Goal: Information Seeking & Learning: Learn about a topic

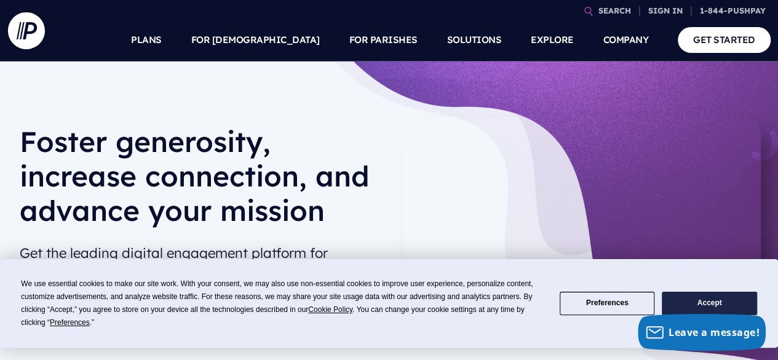
click at [705, 300] on button "Accept" at bounding box center [709, 304] width 95 height 24
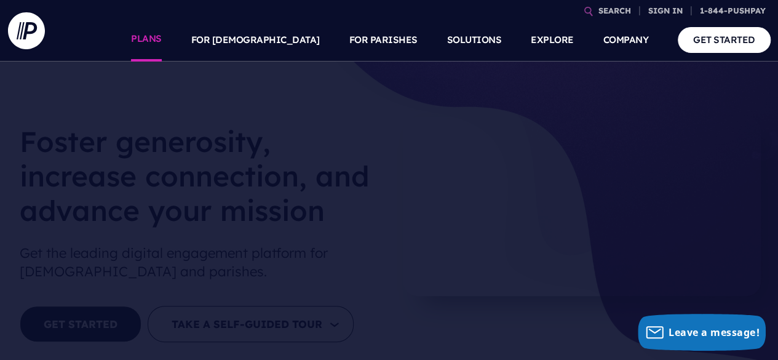
click at [162, 36] on link "PLANS" at bounding box center [146, 39] width 31 height 43
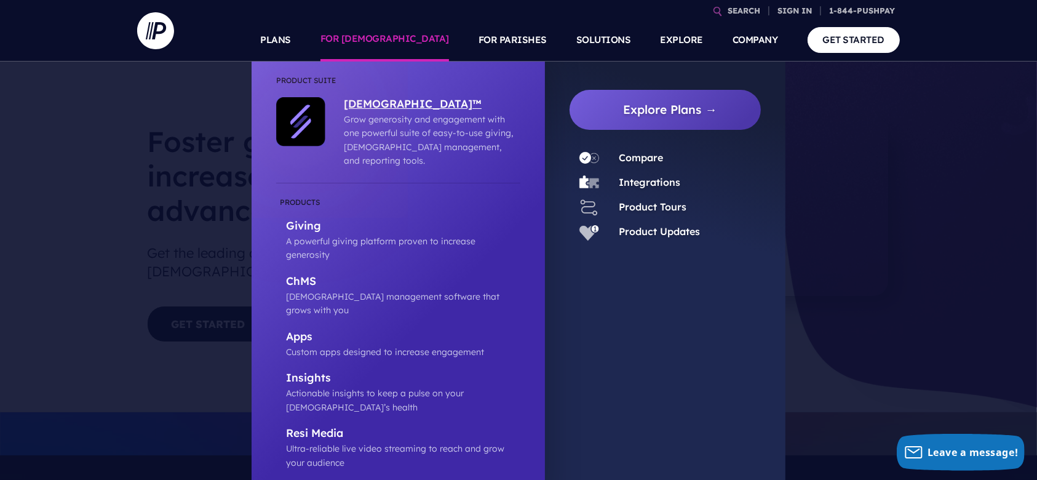
click at [385, 101] on p "[DEMOGRAPHIC_DATA]™" at bounding box center [429, 104] width 170 height 15
click at [309, 359] on p "Ultra-reliable live video streaming to reach and grow your audience" at bounding box center [403, 456] width 234 height 28
click at [306, 359] on p "Actionable insights to keep a pulse on your [DEMOGRAPHIC_DATA]’s health" at bounding box center [403, 400] width 234 height 28
drag, startPoint x: 307, startPoint y: 304, endPoint x: 306, endPoint y: 263, distance: 41.2
click at [307, 345] on p "Custom apps designed to increase engagement" at bounding box center [403, 352] width 234 height 14
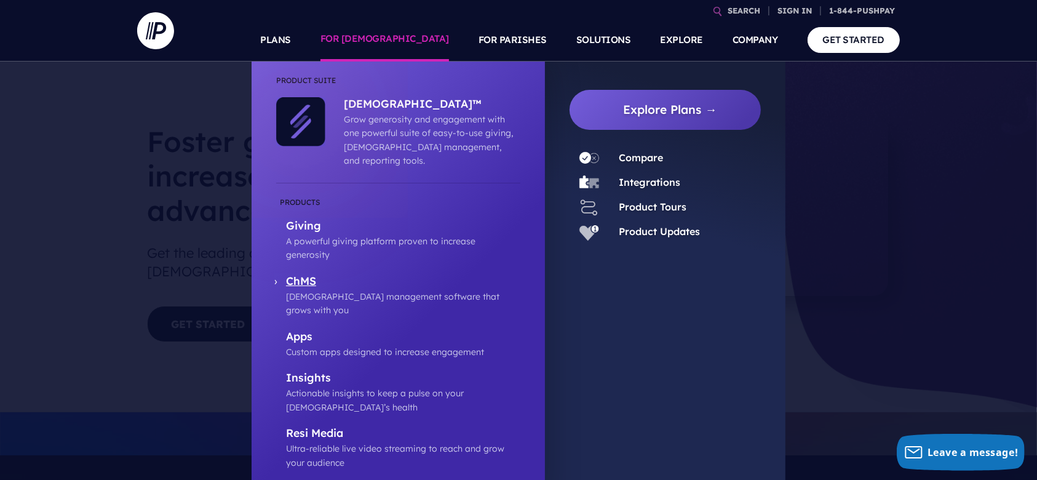
click at [306, 290] on p "[DEMOGRAPHIC_DATA] management software that grows with you" at bounding box center [403, 304] width 234 height 28
click at [310, 234] on p "A powerful giving platform proven to increase generosity" at bounding box center [403, 248] width 234 height 28
click at [315, 359] on p "Resi Media" at bounding box center [403, 433] width 234 height 15
click at [645, 234] on link "Product Updates" at bounding box center [659, 231] width 81 height 12
click at [645, 206] on link "Product Tours" at bounding box center [653, 207] width 68 height 12
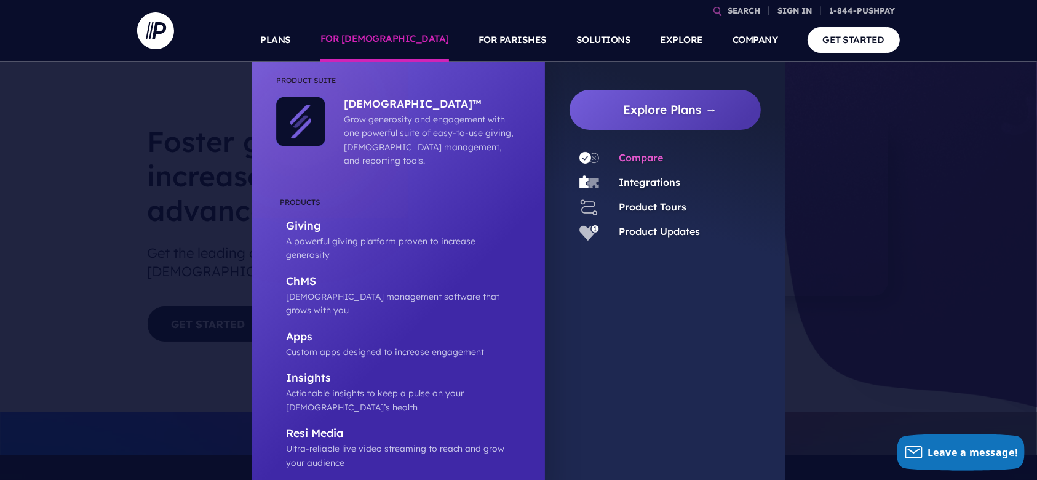
drag, startPoint x: 648, startPoint y: 185, endPoint x: 645, endPoint y: 154, distance: 30.3
click at [648, 185] on link "Integrations" at bounding box center [650, 182] width 62 height 12
click at [642, 160] on link "Compare" at bounding box center [641, 157] width 44 height 12
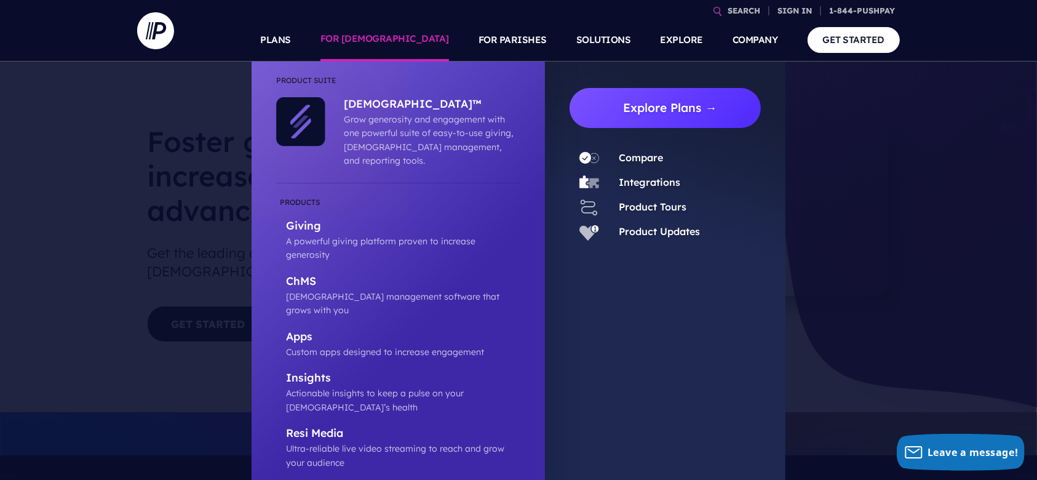
click at [685, 119] on link "Explore Plans →" at bounding box center [669, 108] width 181 height 40
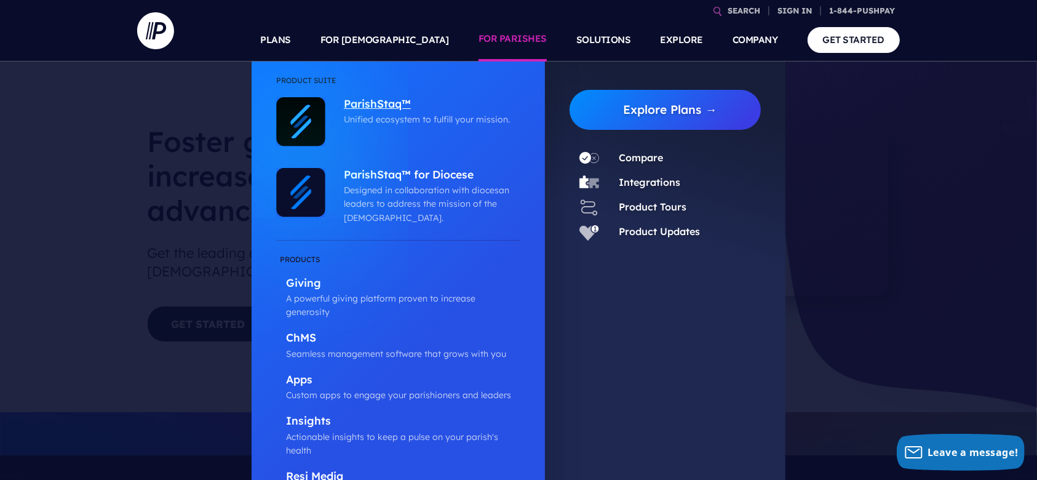
click at [400, 101] on p "ParishStaq™" at bounding box center [429, 104] width 170 height 15
click at [413, 169] on p "ParishStaq™ for Diocese" at bounding box center [429, 175] width 170 height 15
click at [316, 280] on p "Giving" at bounding box center [403, 283] width 234 height 15
click at [304, 331] on p "ChMS" at bounding box center [403, 338] width 234 height 15
click at [305, 359] on p "Apps" at bounding box center [403, 380] width 234 height 15
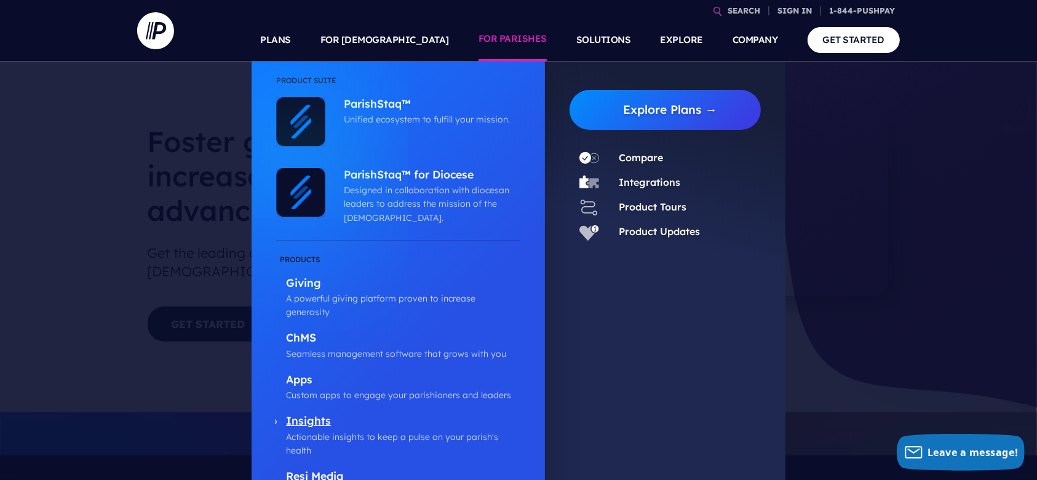
click at [312, 359] on p "Insights" at bounding box center [403, 421] width 234 height 15
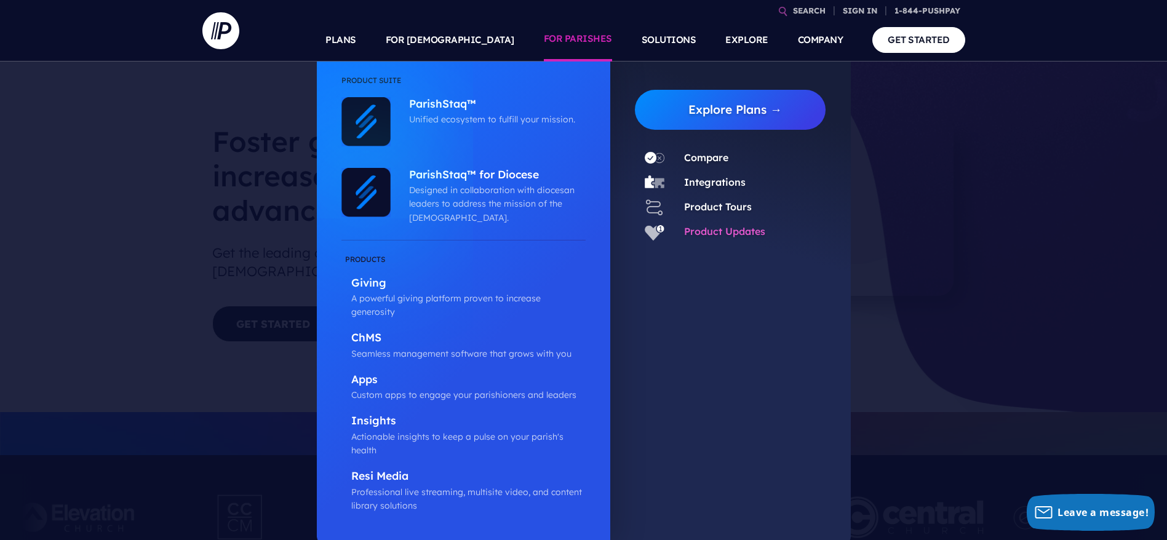
click at [713, 234] on link "Product Updates" at bounding box center [724, 231] width 81 height 12
click at [713, 205] on link "Product Tours" at bounding box center [718, 207] width 68 height 12
click at [706, 189] on div "Integrations" at bounding box center [709, 182] width 71 height 18
click at [702, 178] on link "Integrations" at bounding box center [715, 182] width 62 height 12
click at [708, 158] on link "Compare" at bounding box center [706, 157] width 44 height 12
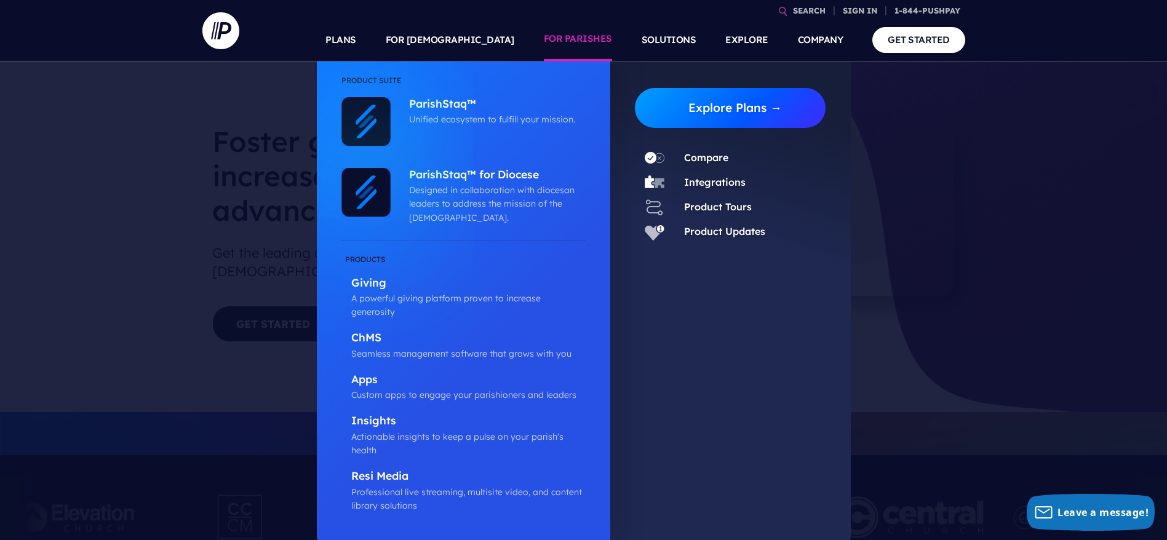
click at [742, 109] on link "Explore Plans →" at bounding box center [735, 108] width 181 height 40
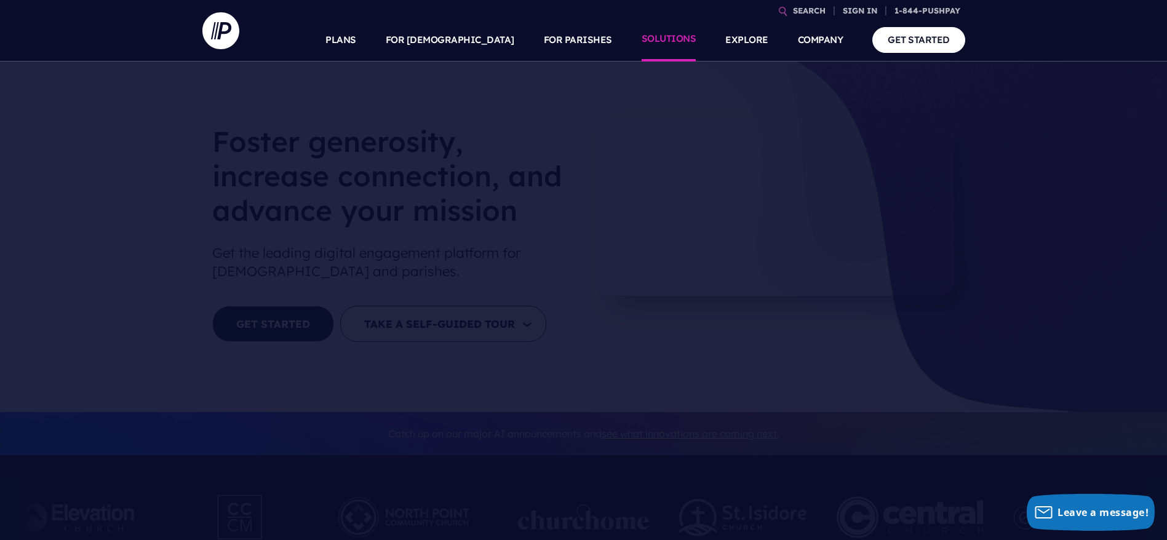
click at [686, 39] on link "SOLUTIONS" at bounding box center [669, 39] width 55 height 43
click at [356, 38] on link "PLANS" at bounding box center [340, 39] width 31 height 43
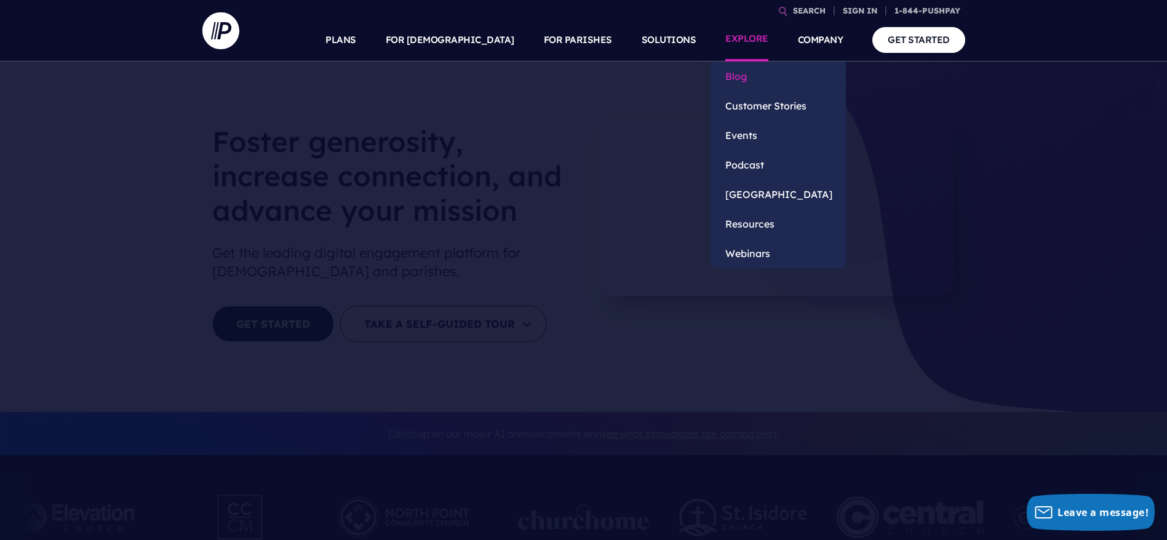
click at [744, 71] on link "Blog" at bounding box center [777, 77] width 135 height 30
click at [745, 105] on link "Customer Stories" at bounding box center [777, 106] width 135 height 30
click at [750, 141] on link "Events" at bounding box center [777, 136] width 135 height 30
click at [749, 171] on link "Podcast" at bounding box center [777, 165] width 135 height 30
click at [756, 196] on link "[GEOGRAPHIC_DATA]" at bounding box center [777, 195] width 135 height 30
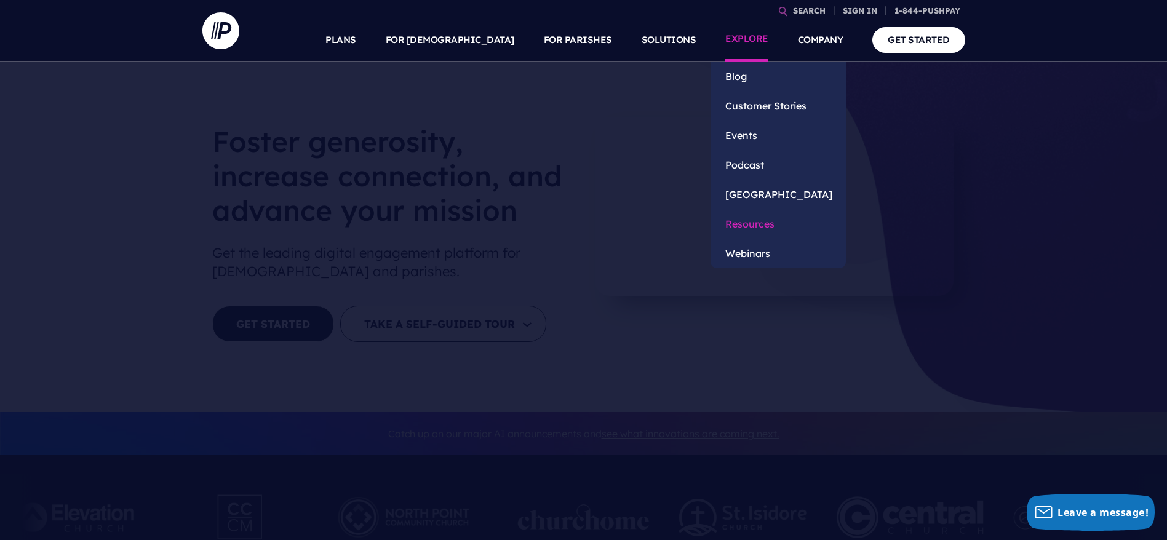
click at [760, 223] on link "Resources" at bounding box center [777, 224] width 135 height 30
click at [761, 255] on link "Webinars" at bounding box center [777, 254] width 135 height 30
click at [777, 106] on link "Customer Stories" at bounding box center [777, 106] width 135 height 30
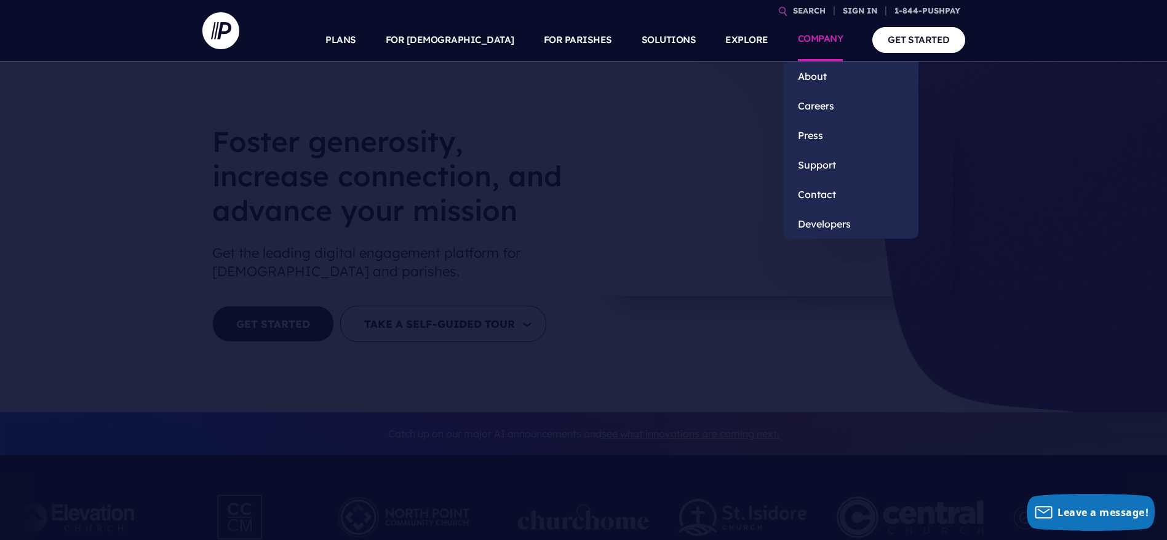
click at [777, 35] on link "COMPANY" at bounding box center [821, 39] width 46 height 43
click at [777, 72] on link "About" at bounding box center [850, 77] width 135 height 30
click at [777, 111] on link "Careers" at bounding box center [850, 106] width 135 height 30
drag, startPoint x: 819, startPoint y: 139, endPoint x: 817, endPoint y: 151, distance: 12.4
click at [777, 138] on link "Press" at bounding box center [850, 136] width 135 height 30
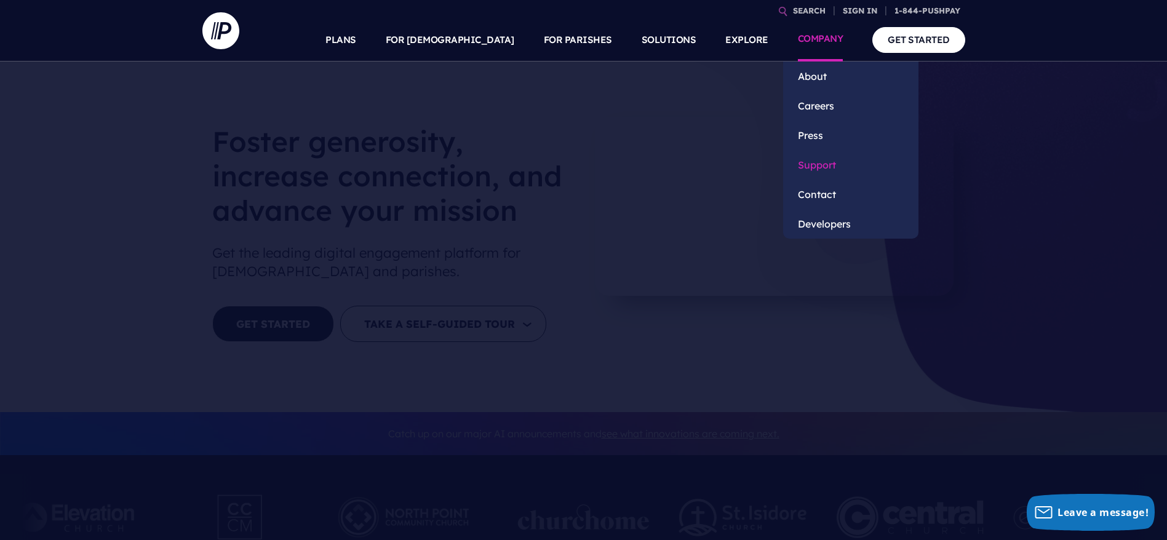
click at [777, 164] on link "Support" at bounding box center [850, 165] width 135 height 30
click at [777, 199] on link "Contact" at bounding box center [850, 195] width 135 height 30
click at [777, 224] on link "Developers" at bounding box center [850, 224] width 135 height 30
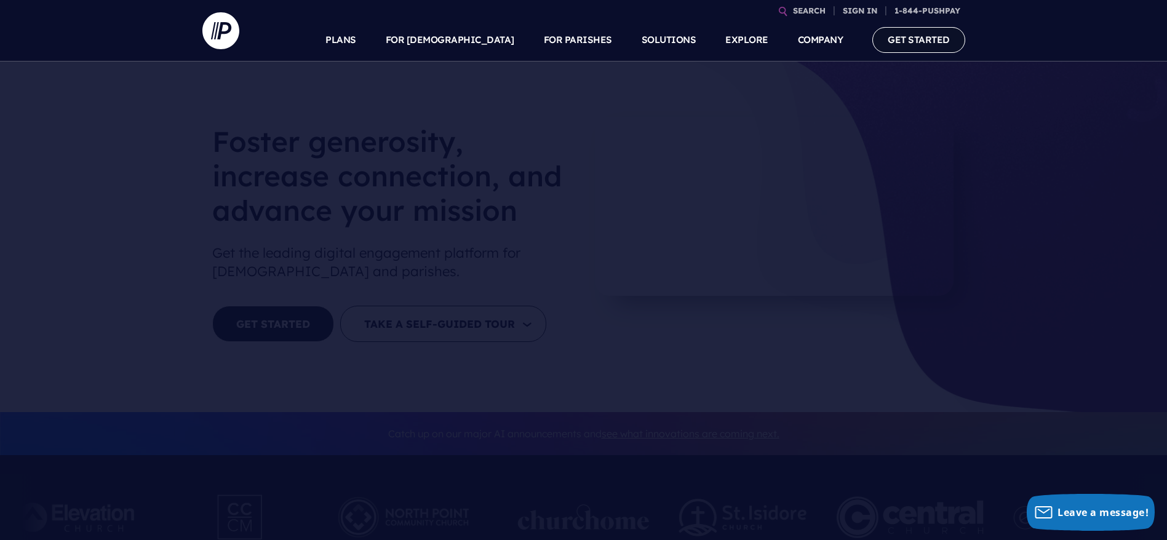
click at [777, 43] on link "GET STARTED" at bounding box center [918, 39] width 93 height 25
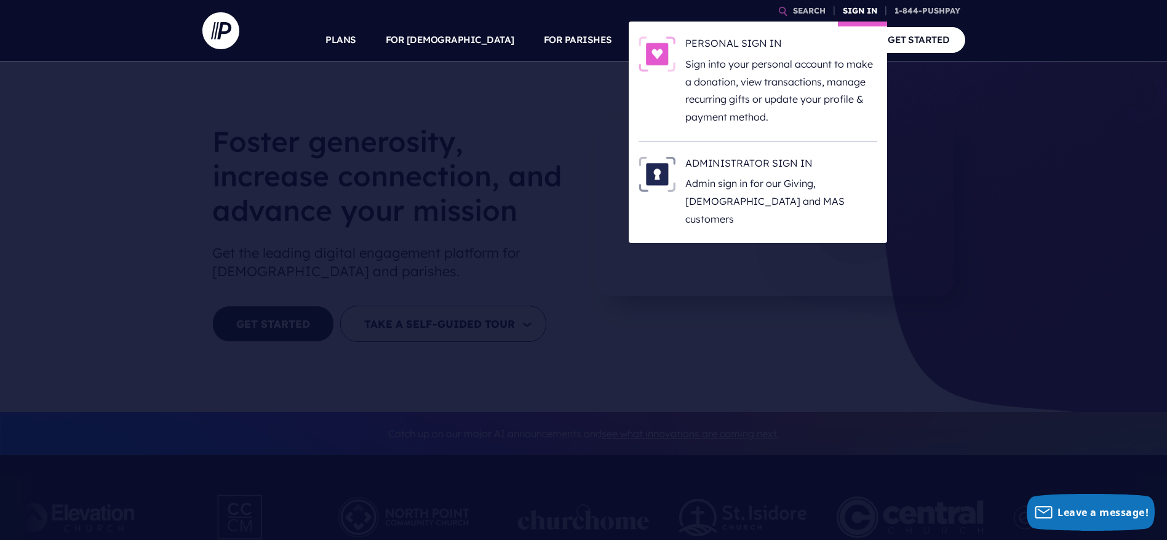
click at [777, 12] on link "SIGN IN" at bounding box center [860, 11] width 44 height 22
click at [731, 42] on h6 "PERSONAL SIGN IN" at bounding box center [781, 45] width 192 height 18
click at [733, 167] on h6 "ADMINISTRATOR SIGN IN" at bounding box center [781, 165] width 192 height 18
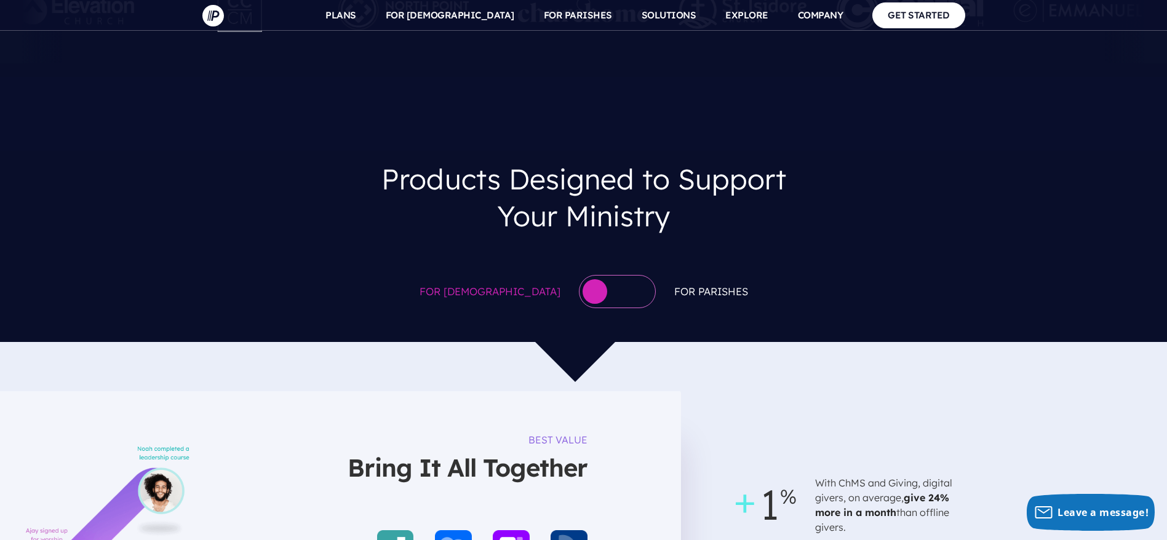
scroll to position [6112, 0]
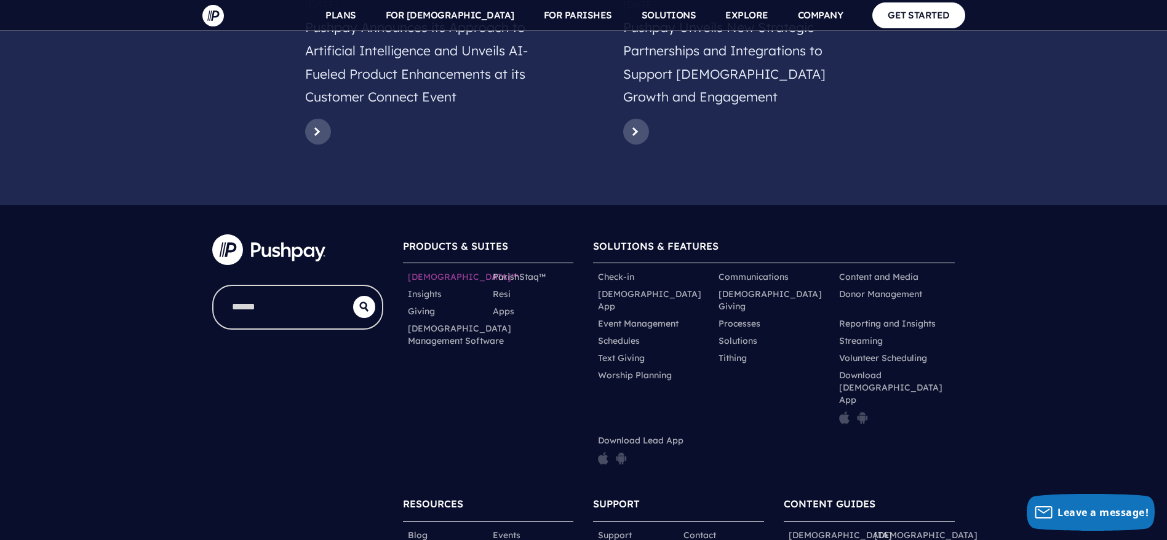
click at [450, 271] on link "[DEMOGRAPHIC_DATA]™" at bounding box center [463, 277] width 110 height 12
click at [437, 288] on link "Insights" at bounding box center [425, 294] width 34 height 12
click at [429, 305] on link "Giving" at bounding box center [421, 311] width 27 height 12
click at [427, 322] on link "[DEMOGRAPHIC_DATA] Management Software" at bounding box center [459, 334] width 103 height 25
click at [505, 305] on link "Apps" at bounding box center [504, 311] width 22 height 12
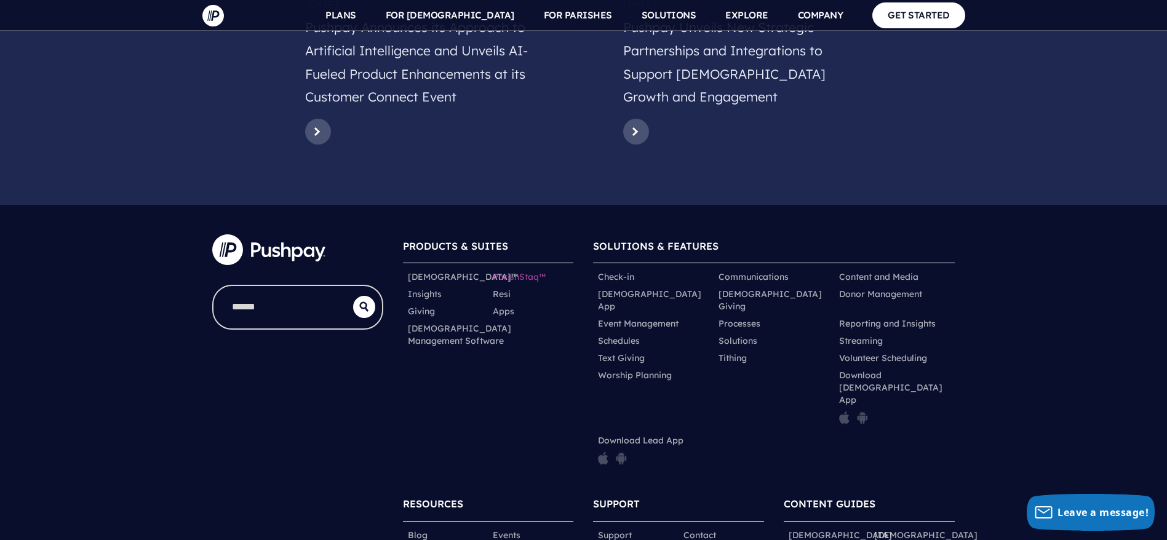
drag, startPoint x: 502, startPoint y: 199, endPoint x: 511, endPoint y: 182, distance: 18.7
click at [502, 288] on link "Resi" at bounding box center [502, 294] width 18 height 12
click at [511, 271] on link "ParishStaq™" at bounding box center [519, 277] width 53 height 12
drag, startPoint x: 430, startPoint y: 217, endPoint x: 455, endPoint y: 174, distance: 49.6
click at [431, 305] on link "Giving" at bounding box center [421, 311] width 27 height 12
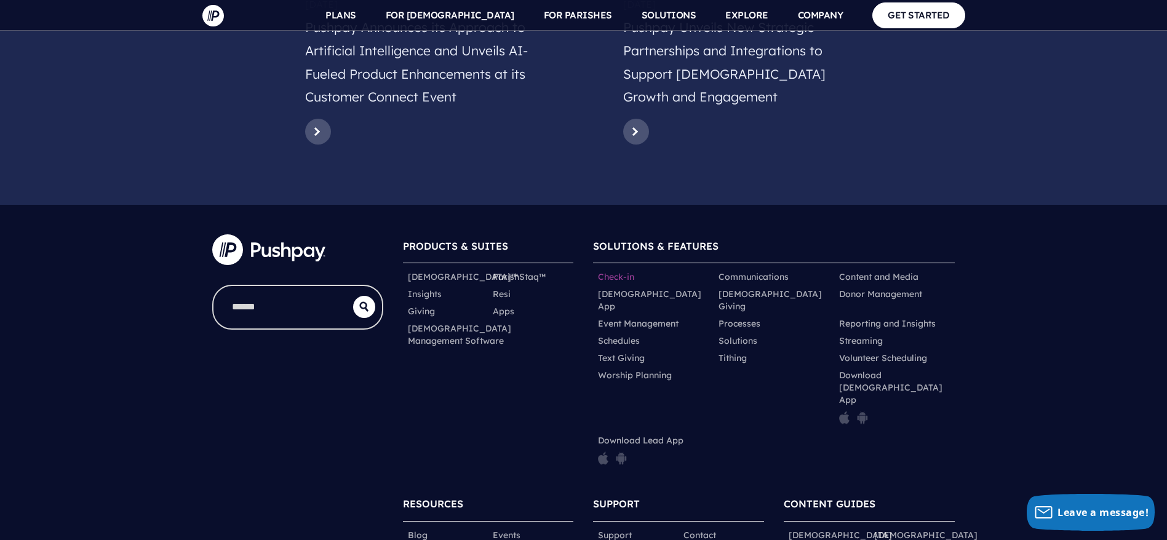
click at [614, 271] on link "Check-in" at bounding box center [616, 277] width 36 height 12
click at [620, 288] on link "[DEMOGRAPHIC_DATA] App" at bounding box center [653, 300] width 111 height 25
click at [634, 317] on link "Event Management" at bounding box center [638, 323] width 81 height 12
click at [637, 335] on link "Schedules" at bounding box center [619, 341] width 42 height 12
click at [630, 352] on link "Text Giving" at bounding box center [621, 358] width 47 height 12
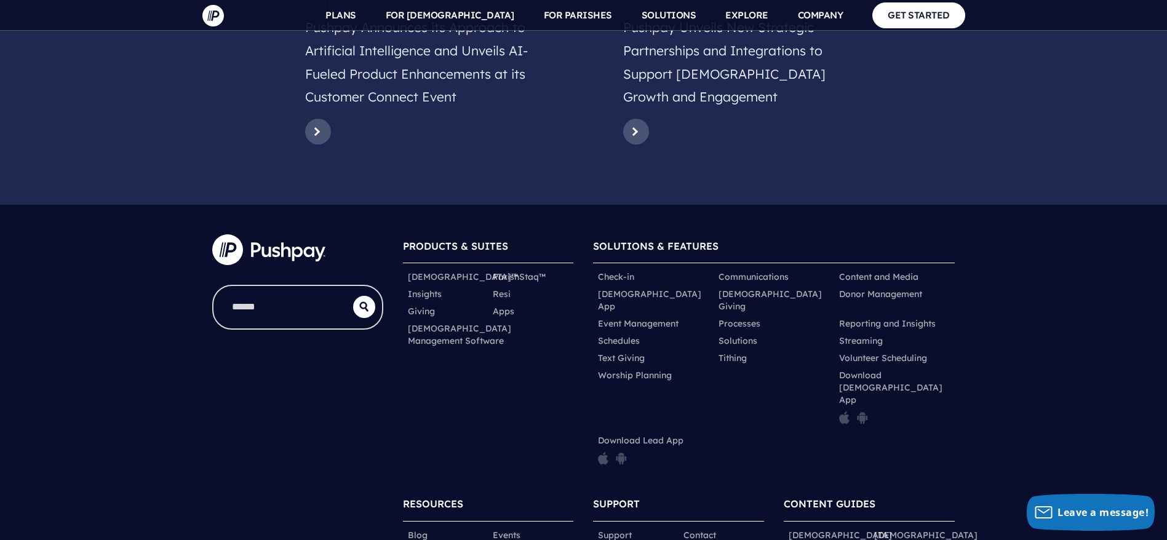
drag, startPoint x: 639, startPoint y: 271, endPoint x: 697, endPoint y: 271, distance: 57.8
click at [640, 369] on link "Worship Planning" at bounding box center [635, 375] width 74 height 12
click at [736, 349] on li "Tithing" at bounding box center [773, 357] width 121 height 17
click at [741, 352] on link "Tithing" at bounding box center [732, 358] width 28 height 12
click at [747, 335] on link "Solutions" at bounding box center [737, 341] width 39 height 12
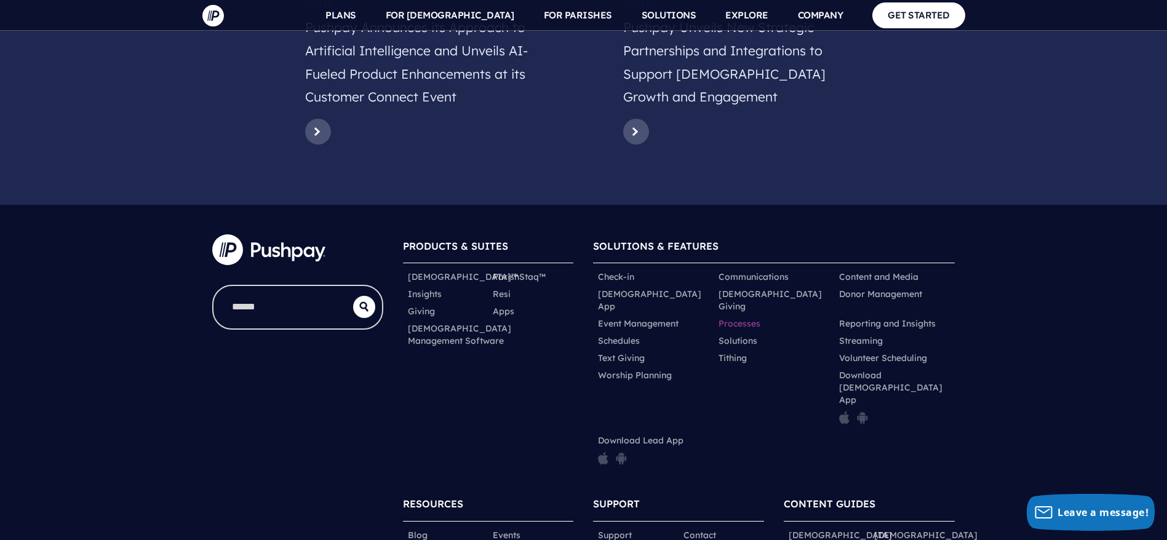
click at [752, 317] on link "Processes" at bounding box center [739, 323] width 42 height 12
drag, startPoint x: 758, startPoint y: 199, endPoint x: 763, endPoint y: 188, distance: 12.4
click at [758, 288] on link "[DEMOGRAPHIC_DATA] Giving" at bounding box center [773, 300] width 111 height 25
click at [766, 271] on link "Communications" at bounding box center [753, 277] width 70 height 12
click at [852, 271] on link "Content and Media" at bounding box center [878, 277] width 79 height 12
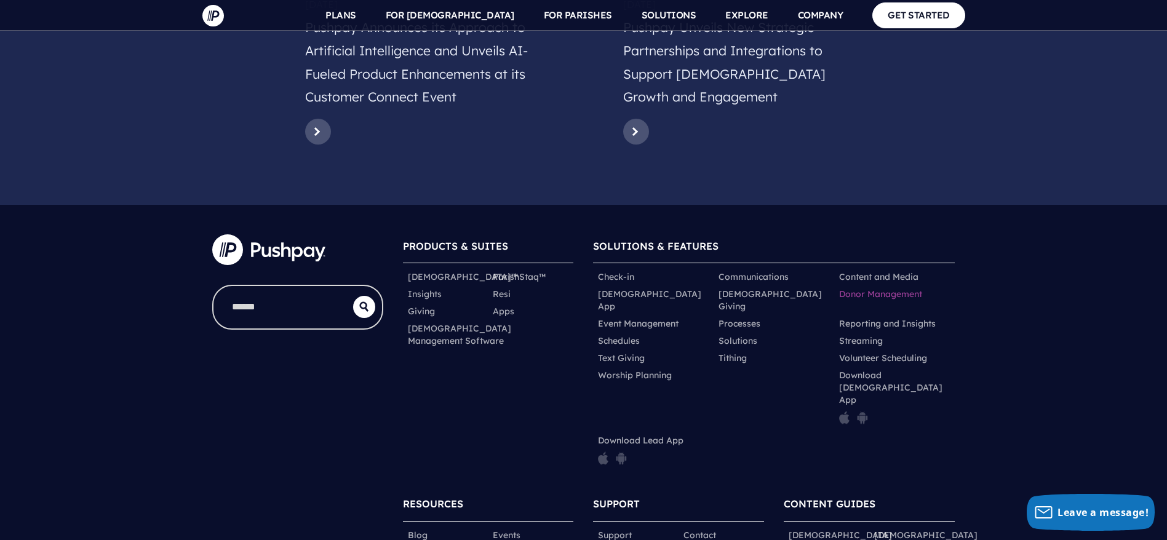
click at [866, 288] on link "Donor Management" at bounding box center [880, 294] width 83 height 12
click at [878, 317] on link "Reporting and Insights" at bounding box center [887, 323] width 97 height 12
click at [875, 335] on link "Streaming" at bounding box center [861, 341] width 44 height 12
click at [877, 352] on link "Volunteer Scheduling" at bounding box center [883, 358] width 88 height 12
click at [903, 317] on link "Reporting and Insights" at bounding box center [887, 323] width 97 height 12
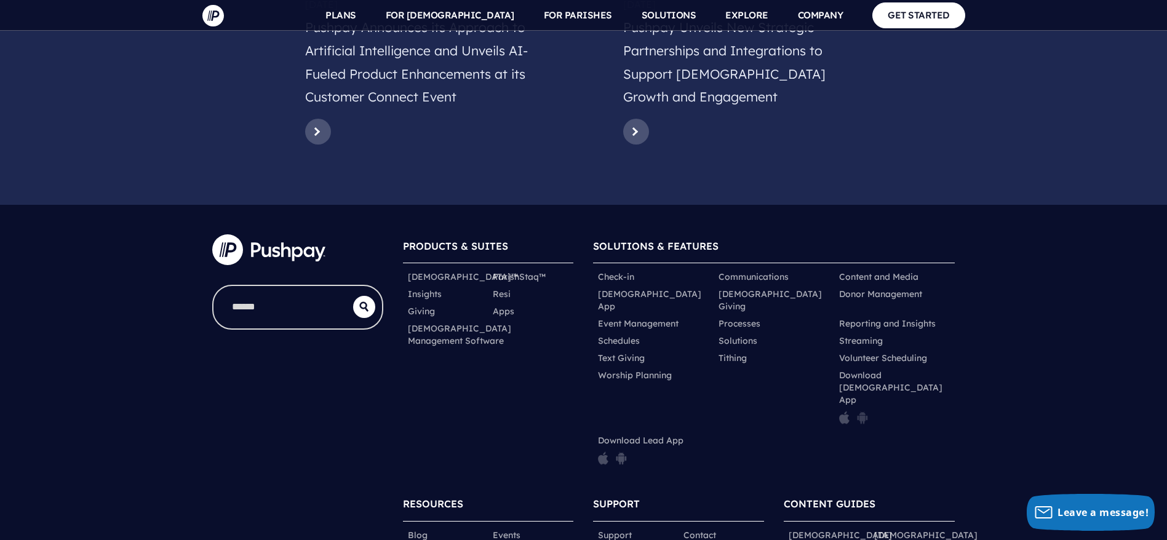
click at [858, 411] on img at bounding box center [862, 418] width 11 height 14
click at [848, 411] on img at bounding box center [844, 418] width 10 height 14
click at [621, 451] on img at bounding box center [621, 458] width 11 height 14
drag, startPoint x: 607, startPoint y: 333, endPoint x: 624, endPoint y: 316, distance: 24.4
click at [607, 451] on img at bounding box center [603, 458] width 10 height 14
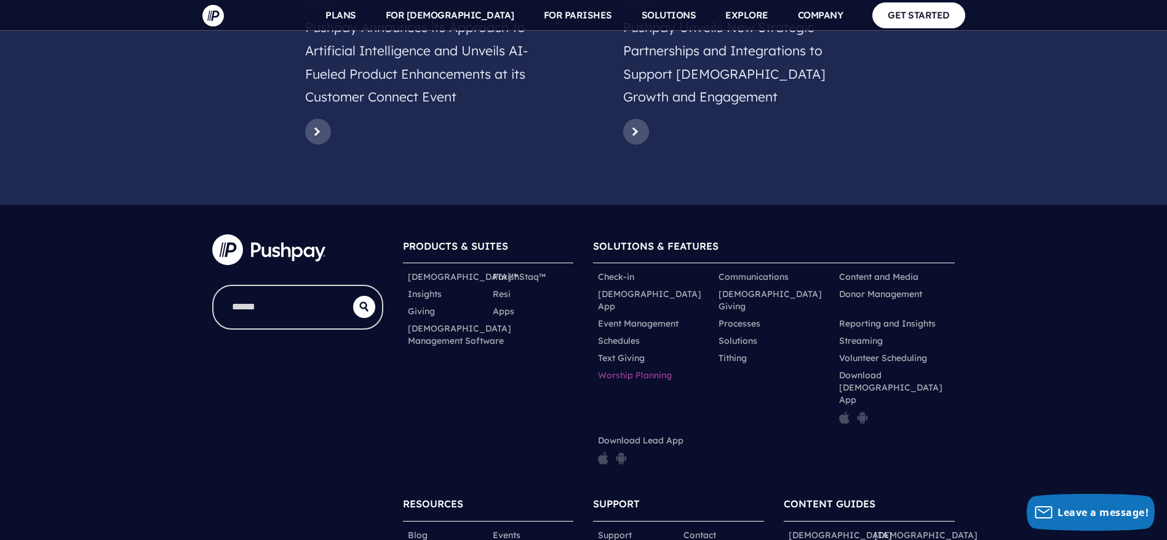
click at [638, 369] on link "Worship Planning" at bounding box center [635, 375] width 74 height 12
click at [634, 352] on link "Text Giving" at bounding box center [621, 358] width 47 height 12
click at [418, 322] on link "[DEMOGRAPHIC_DATA] Management Software" at bounding box center [459, 334] width 103 height 25
click at [408, 529] on link "Blog" at bounding box center [418, 535] width 20 height 12
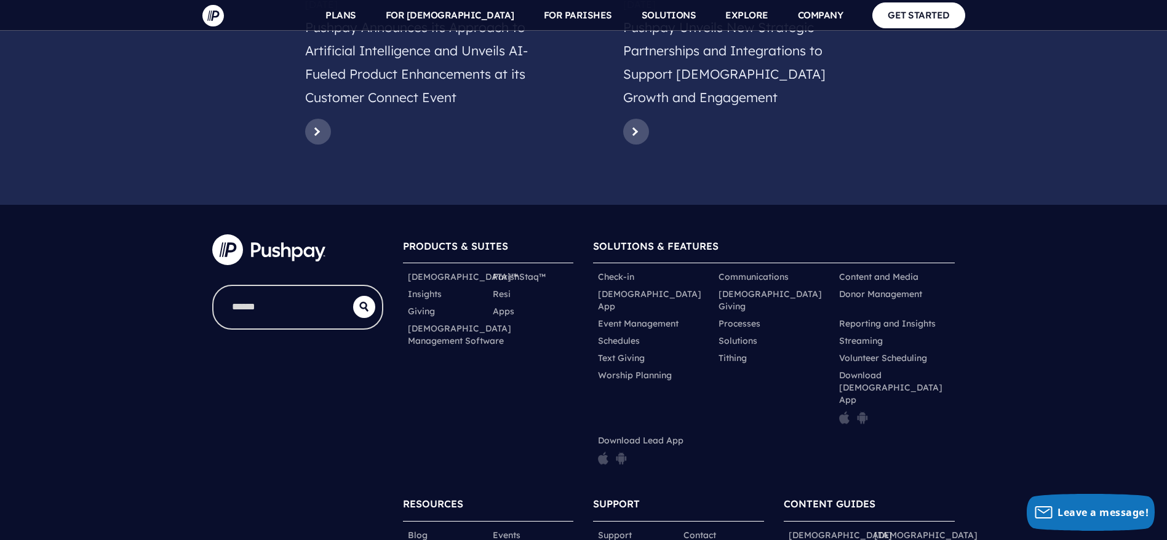
drag, startPoint x: 529, startPoint y: 444, endPoint x: 518, endPoint y: 436, distance: 13.7
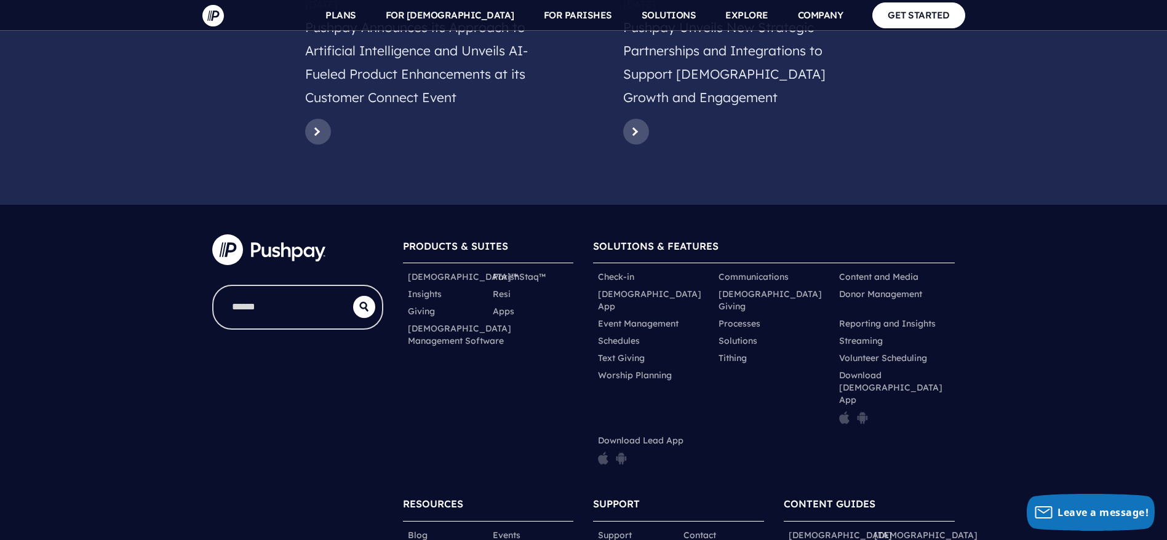
drag, startPoint x: 514, startPoint y: 426, endPoint x: 512, endPoint y: 419, distance: 7.2
click at [511, 529] on link "Events" at bounding box center [507, 535] width 28 height 12
drag, startPoint x: 451, startPoint y: 440, endPoint x: 429, endPoint y: 437, distance: 22.3
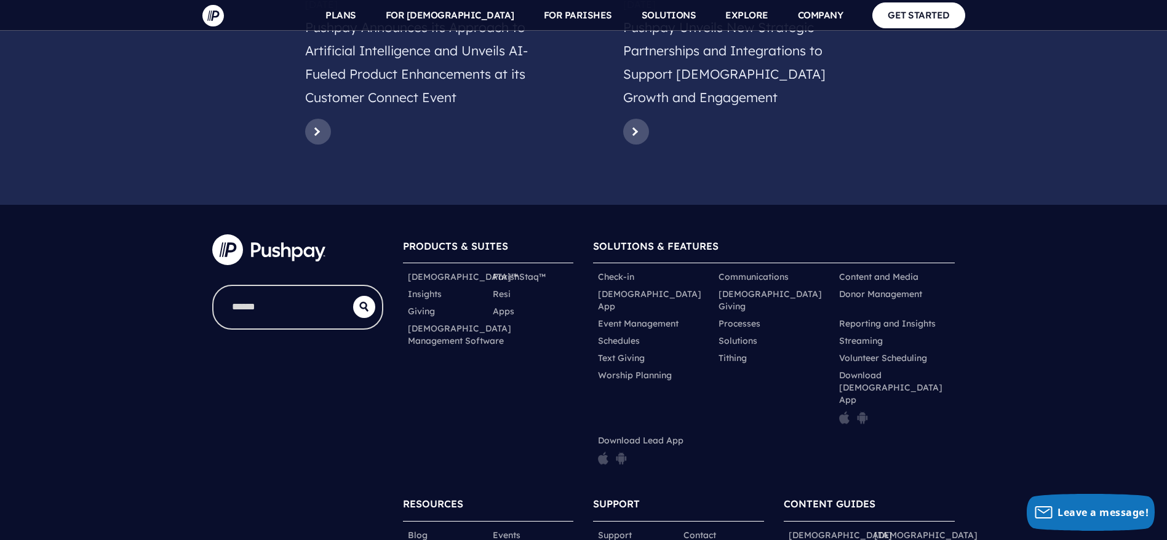
click at [625, 529] on link "Support" at bounding box center [615, 535] width 34 height 12
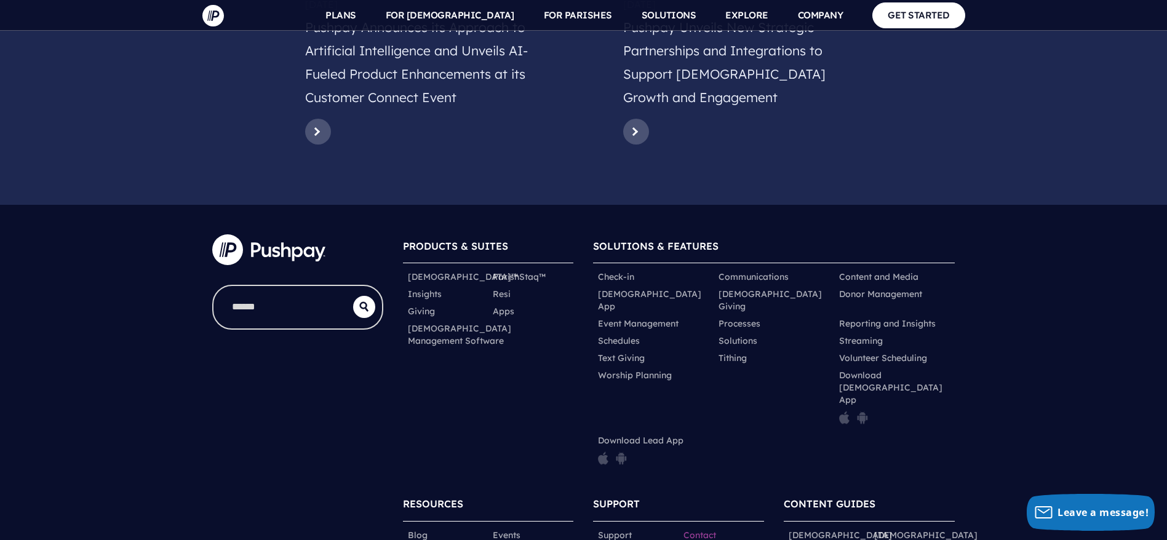
click at [693, 529] on link "Contact" at bounding box center [699, 535] width 33 height 12
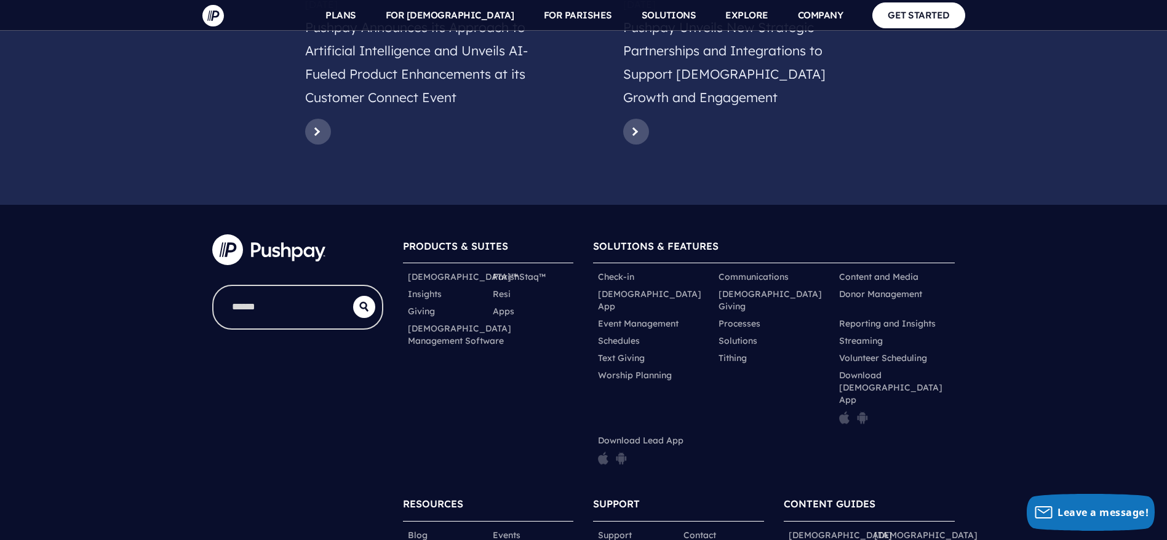
drag, startPoint x: 217, startPoint y: 504, endPoint x: 252, endPoint y: 516, distance: 37.0
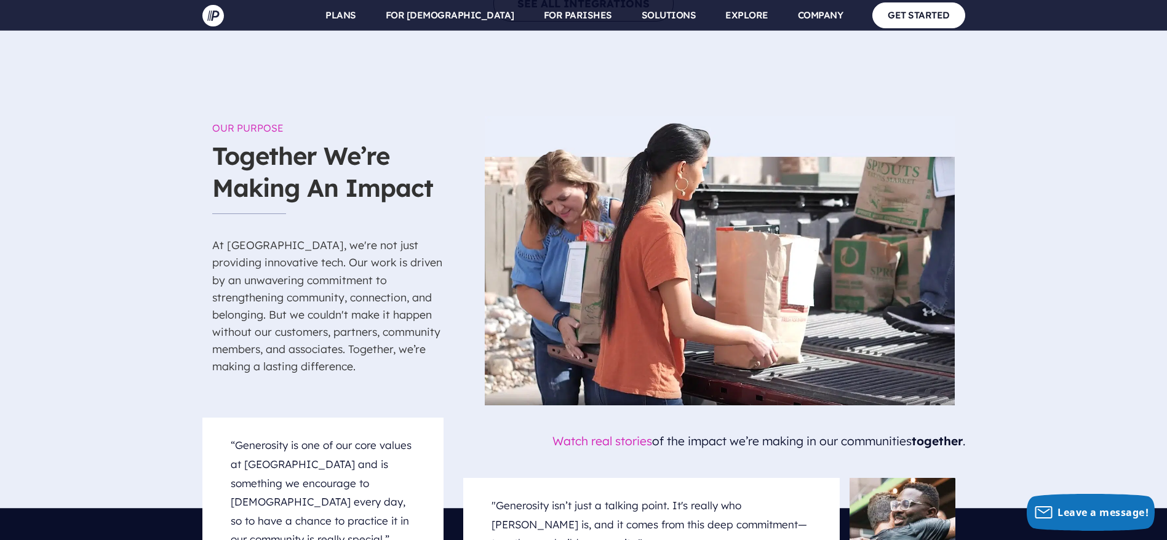
scroll to position [4593, 0]
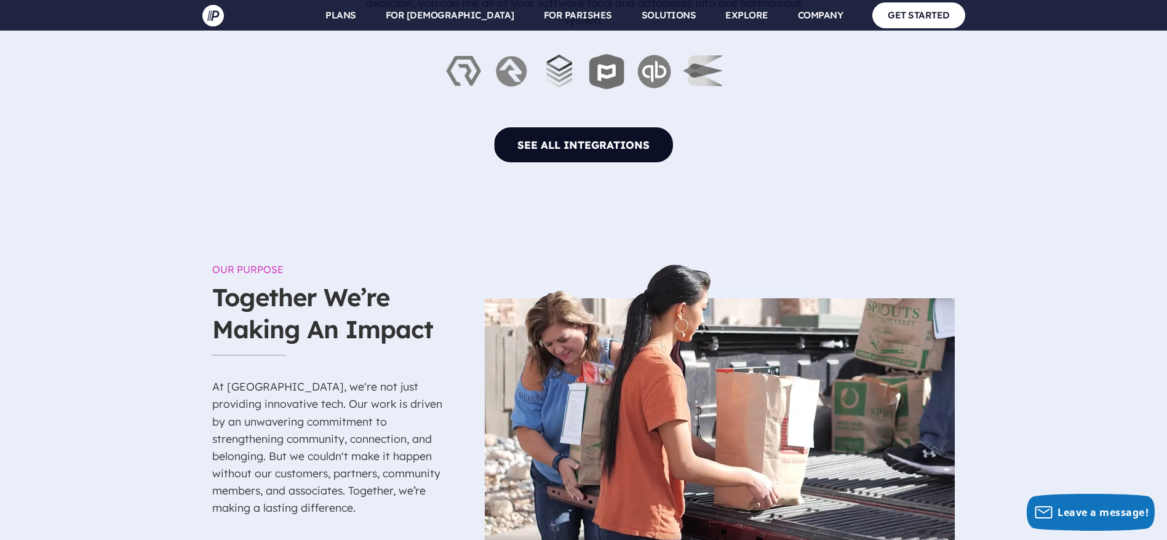
click at [587, 127] on link "SEE ALL INTEGRATIONS" at bounding box center [583, 145] width 180 height 36
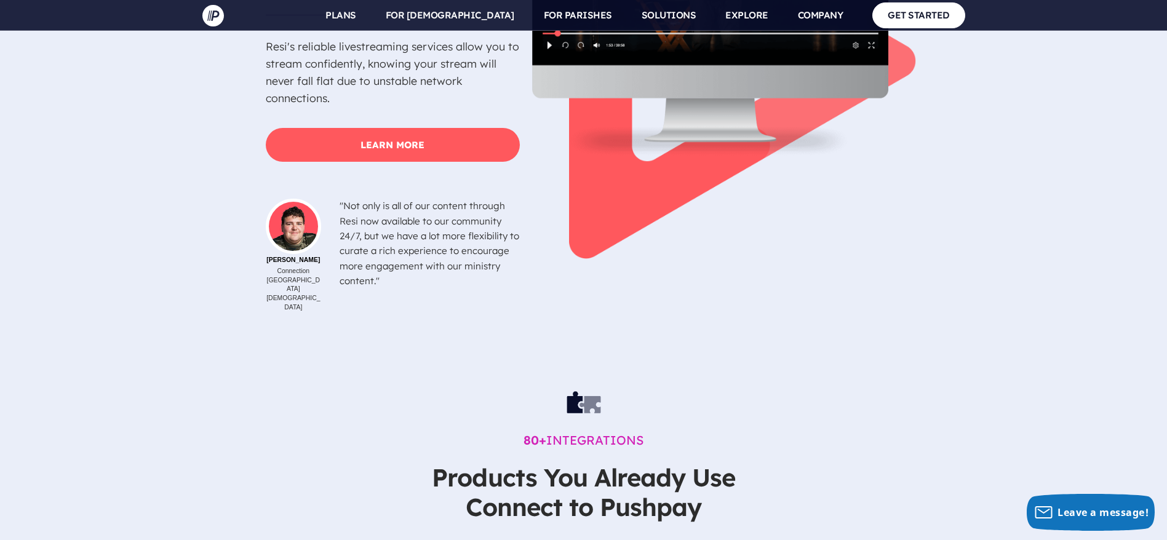
scroll to position [3947, 0]
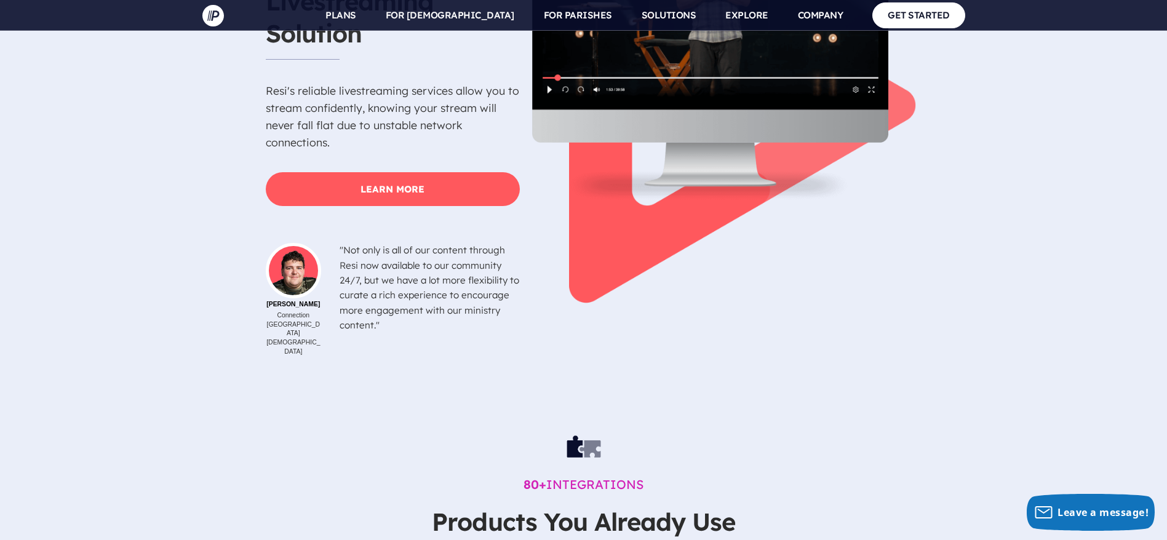
click at [542, 502] on h4 "Products You Already Use Connect to Pushpay" at bounding box center [584, 536] width 400 height 69
click at [579, 427] on h2 "80+ INTEGRATIONS" at bounding box center [583, 454] width 461 height 96
drag, startPoint x: 587, startPoint y: 418, endPoint x: 584, endPoint y: 380, distance: 38.2
click at [587, 416] on h2 "80+ INTEGRATIONS" at bounding box center [583, 454] width 461 height 96
click at [584, 406] on h2 "80+ INTEGRATIONS" at bounding box center [583, 454] width 461 height 96
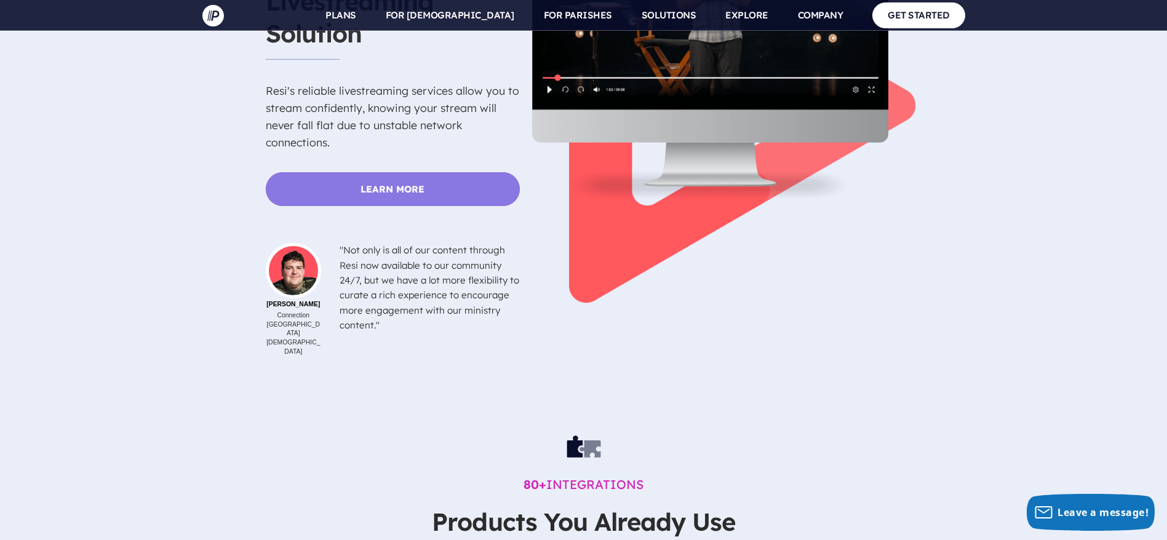
click at [408, 172] on link "Learn More" at bounding box center [393, 189] width 254 height 34
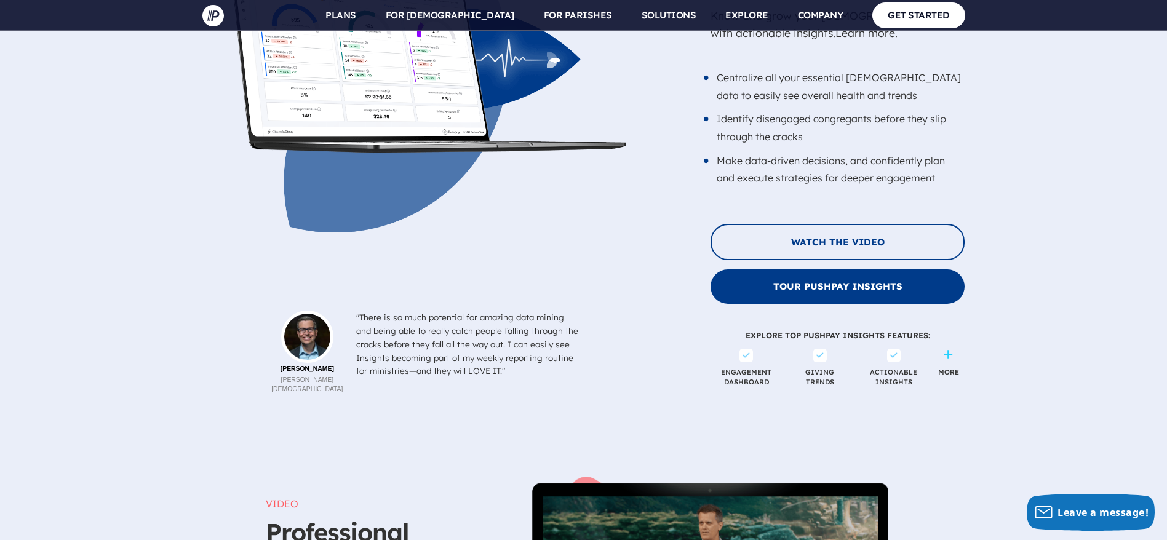
scroll to position [3302, 0]
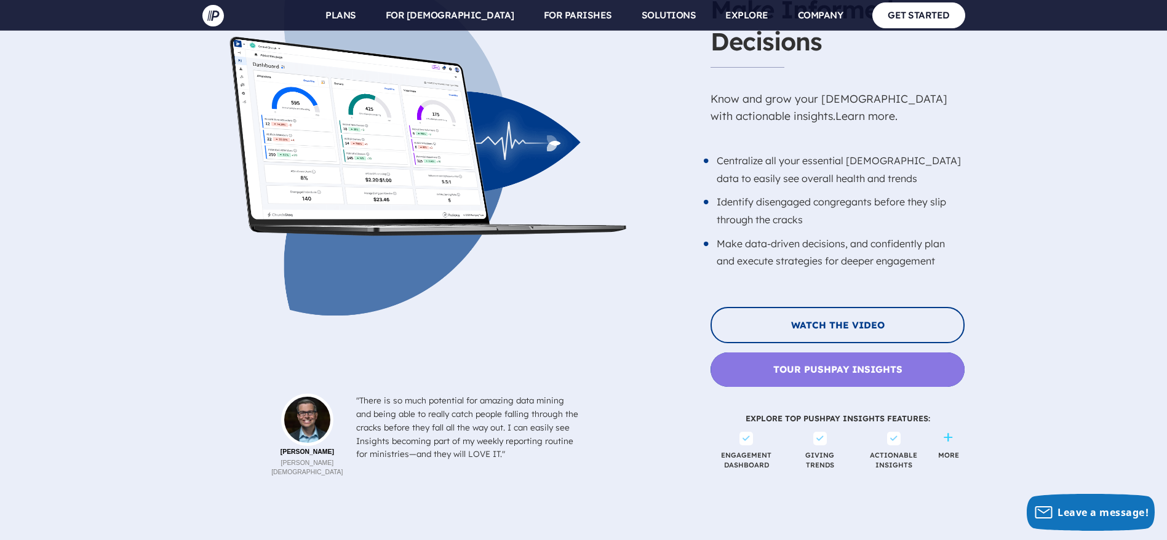
click at [838, 352] on link "Tour Pushpay Insights" at bounding box center [837, 369] width 254 height 34
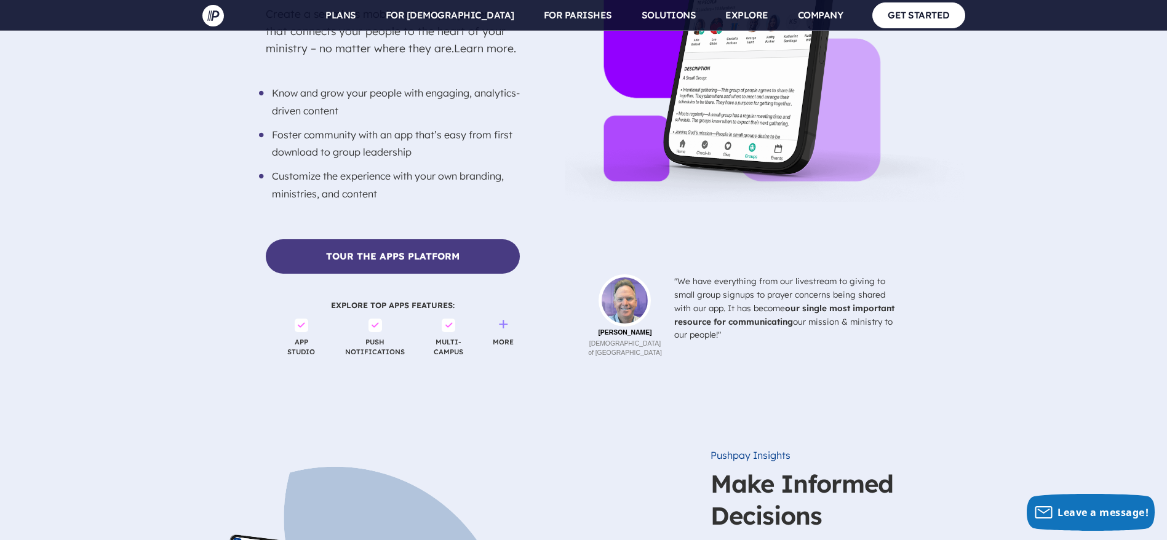
scroll to position [2656, 0]
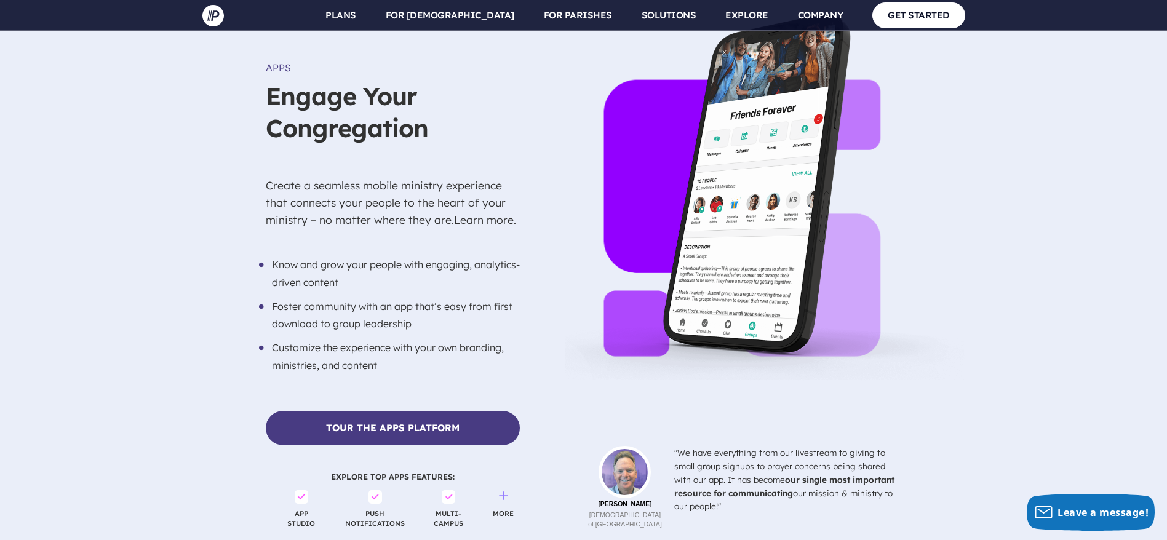
click at [720, 404] on div at bounding box center [742, 271] width 445 height 431
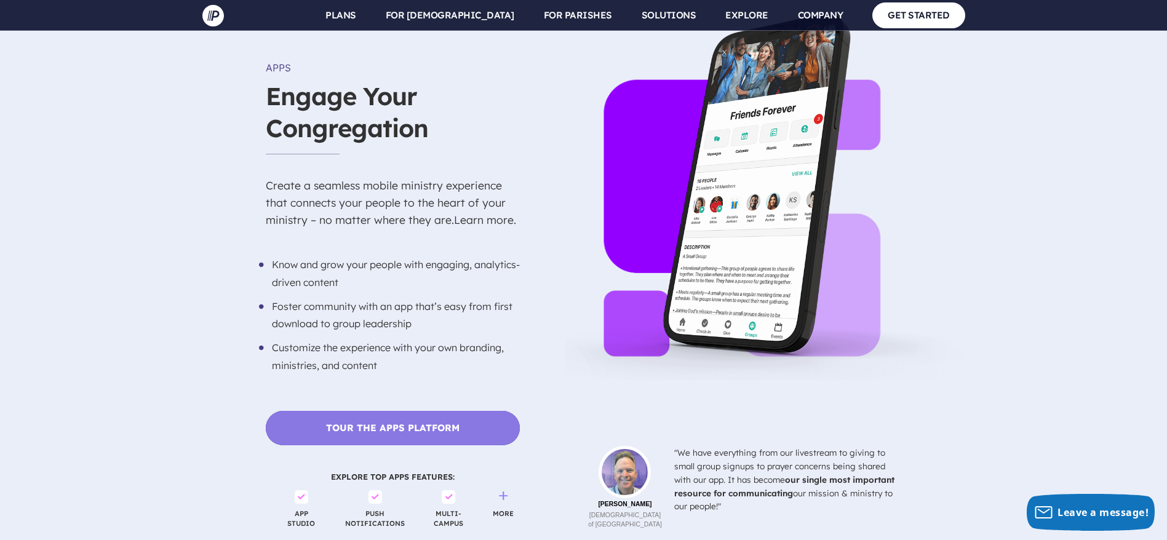
drag, startPoint x: 720, startPoint y: 404, endPoint x: 500, endPoint y: 368, distance: 222.6
click at [702, 401] on div at bounding box center [742, 271] width 445 height 431
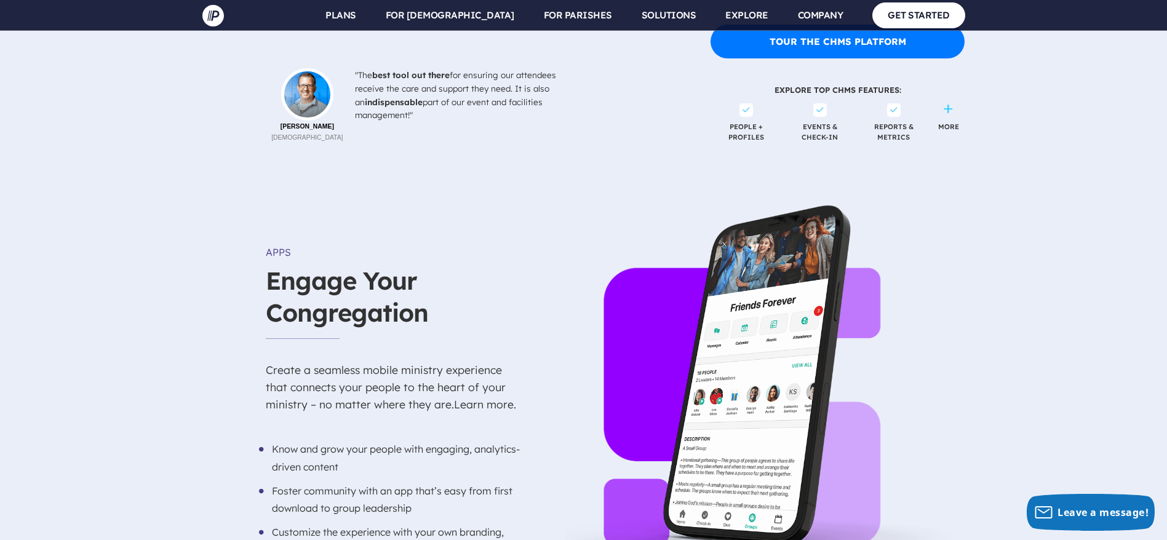
drag, startPoint x: 344, startPoint y: 266, endPoint x: 481, endPoint y: 282, distance: 138.0
click at [346, 268] on h3 "Engage Your Congregation" at bounding box center [393, 301] width 254 height 74
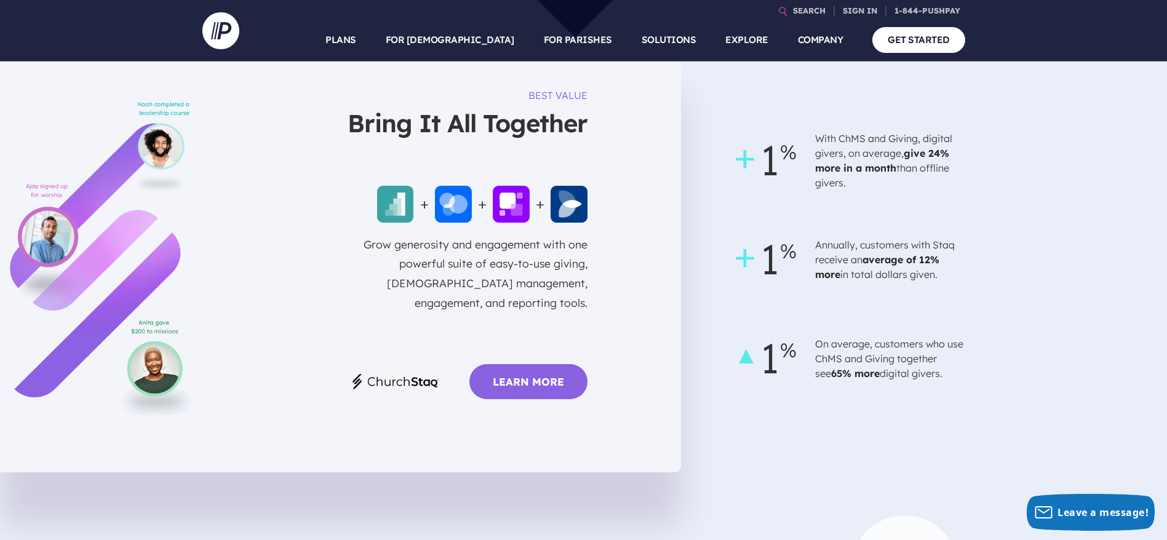
scroll to position [848, 0]
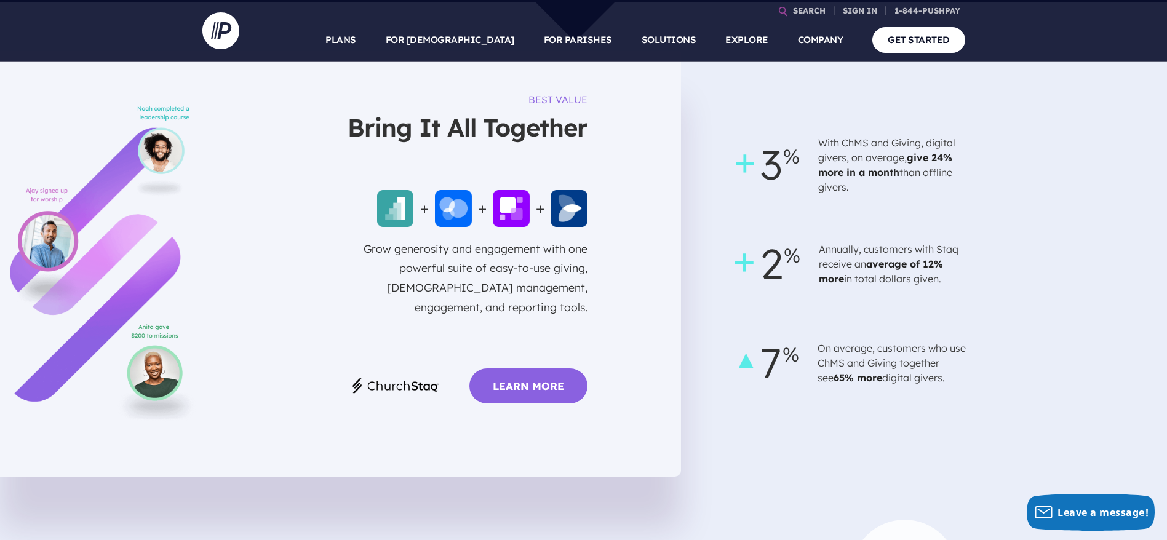
drag, startPoint x: 810, startPoint y: 358, endPoint x: 882, endPoint y: 295, distance: 95.9
click at [840, 327] on div "7 On average, customers who use ChMS and Giving together see 65% more digital g…" at bounding box center [933, 362] width 389 height 74
drag, startPoint x: 882, startPoint y: 295, endPoint x: 872, endPoint y: 260, distance: 36.6
click at [883, 292] on div "3 With ChMS and Giving, digital givers, on average, give 24% more in a month th…" at bounding box center [933, 263] width 389 height 272
drag, startPoint x: 838, startPoint y: 215, endPoint x: 546, endPoint y: 178, distance: 295.0
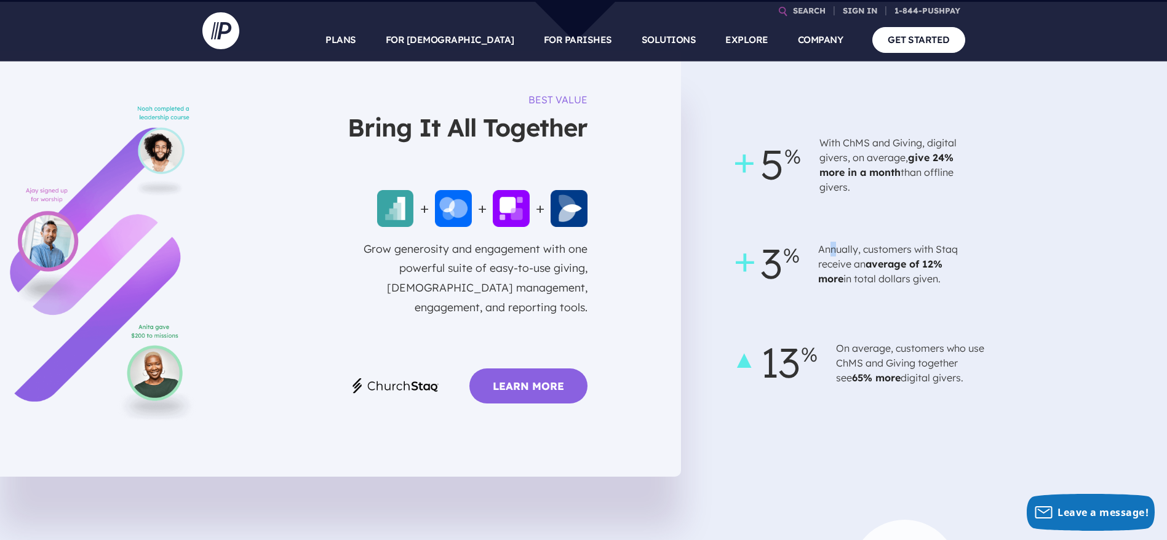
click at [743, 190] on div "5 With ChMS and Giving, digital givers, on average, give 24% more in a month th…" at bounding box center [933, 263] width 389 height 272
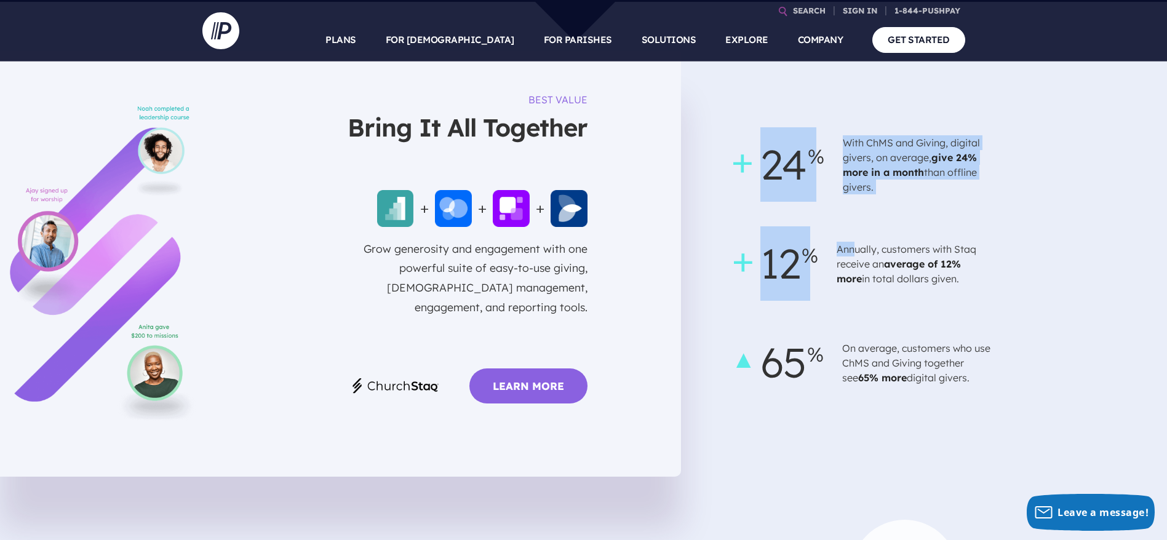
click at [539, 368] on link "Learn More" at bounding box center [528, 385] width 118 height 35
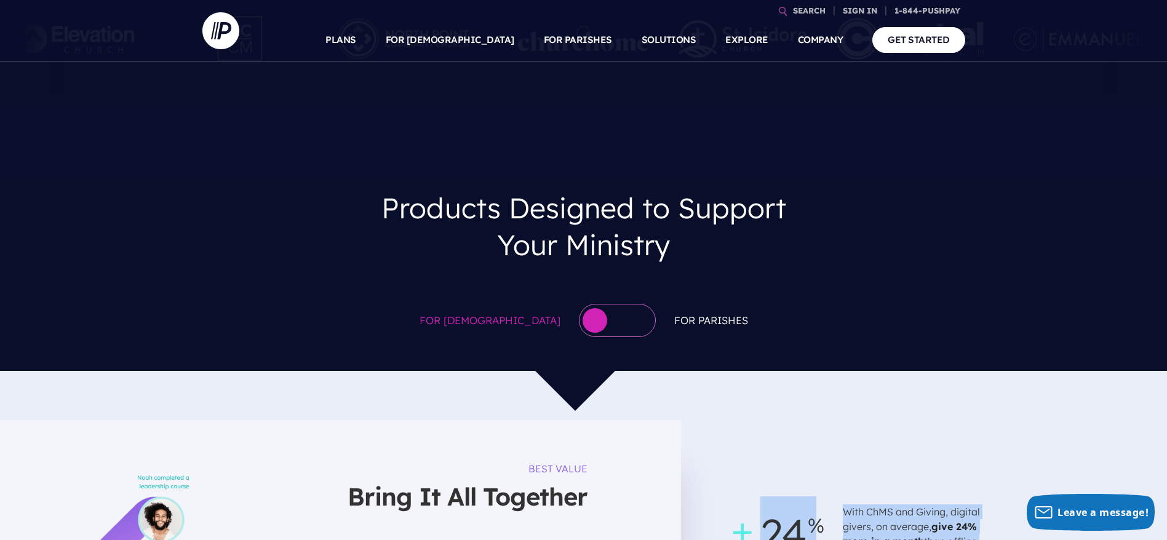
scroll to position [17, 0]
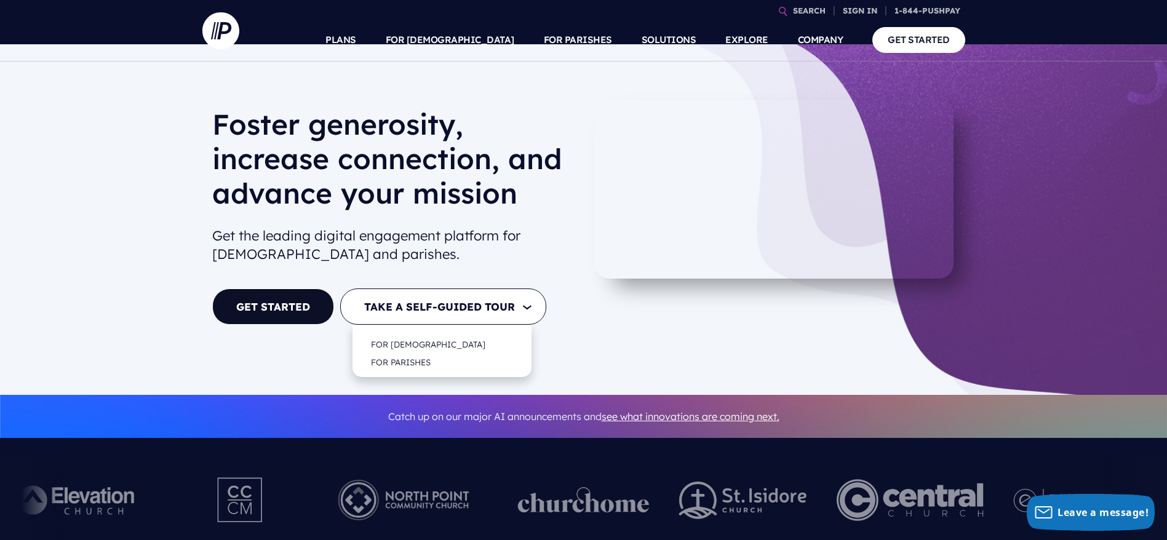
drag, startPoint x: 260, startPoint y: 305, endPoint x: 380, endPoint y: 312, distance: 120.2
click at [261, 306] on link "GET STARTED" at bounding box center [273, 306] width 122 height 36
click at [410, 360] on link "FOR PARISHES" at bounding box center [401, 362] width 84 height 29
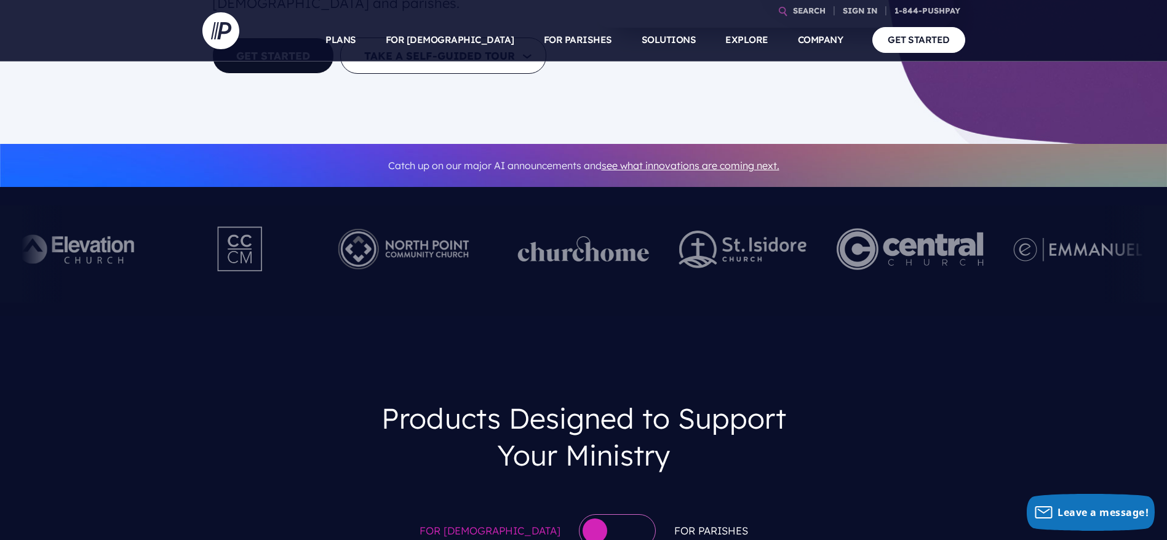
scroll to position [386, 0]
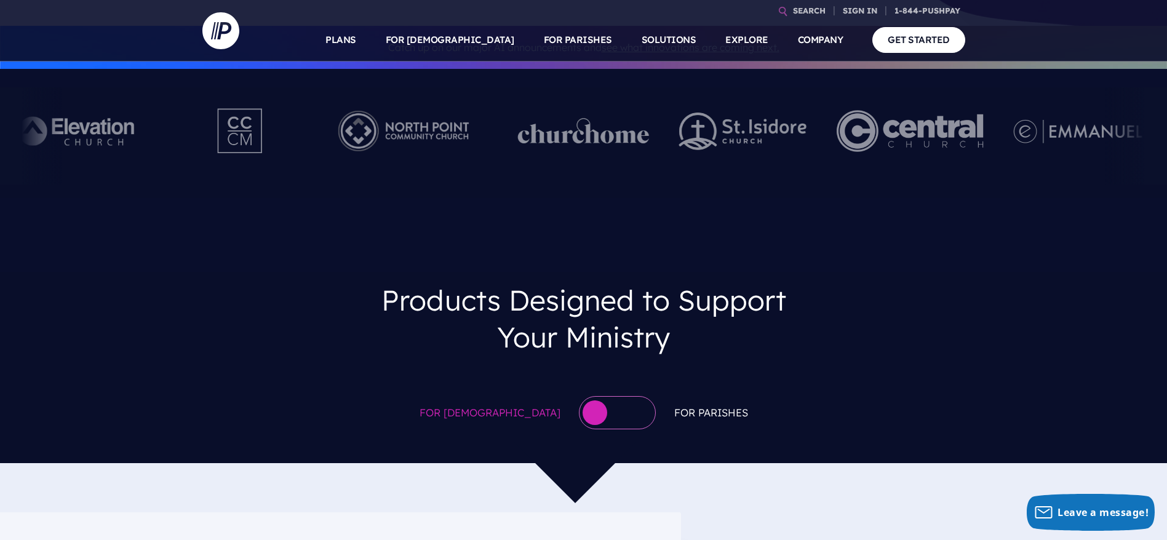
click at [608, 135] on img at bounding box center [584, 131] width 132 height 26
click at [518, 137] on img at bounding box center [584, 131] width 132 height 26
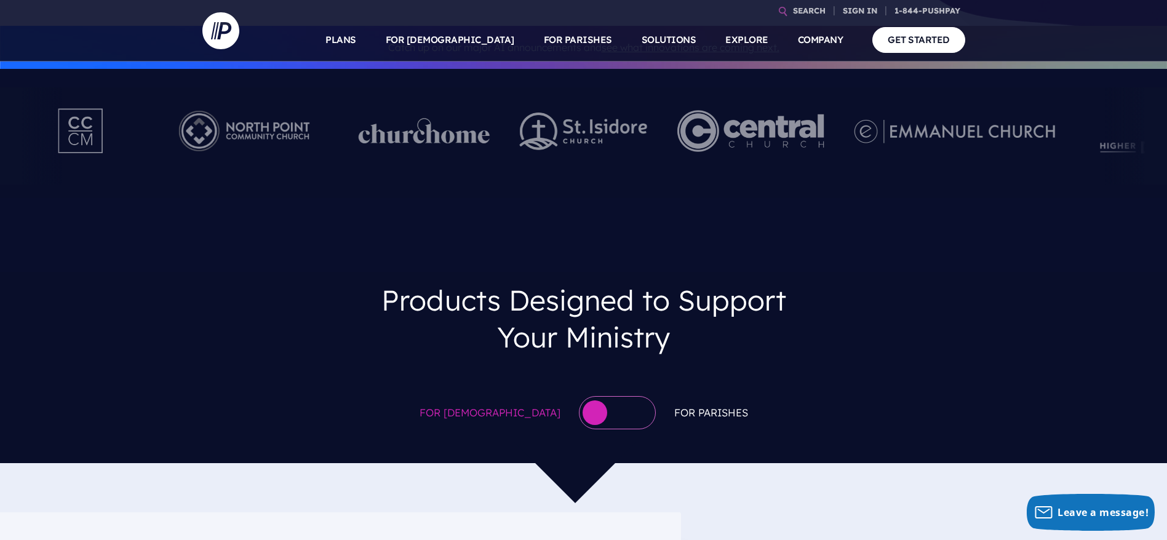
click at [482, 161] on div at bounding box center [425, 136] width 132 height 68
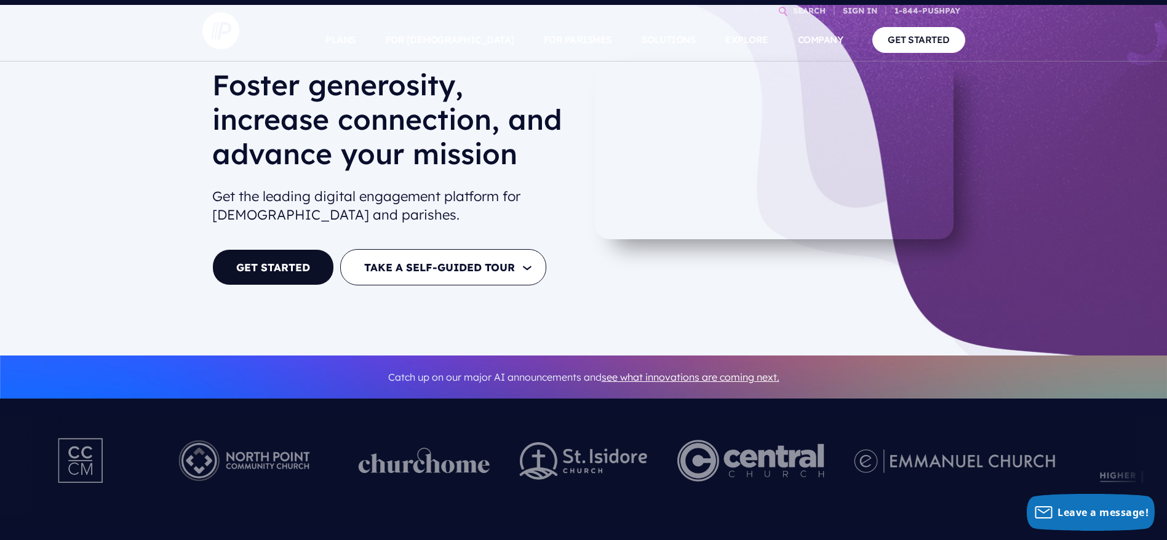
scroll to position [0, 0]
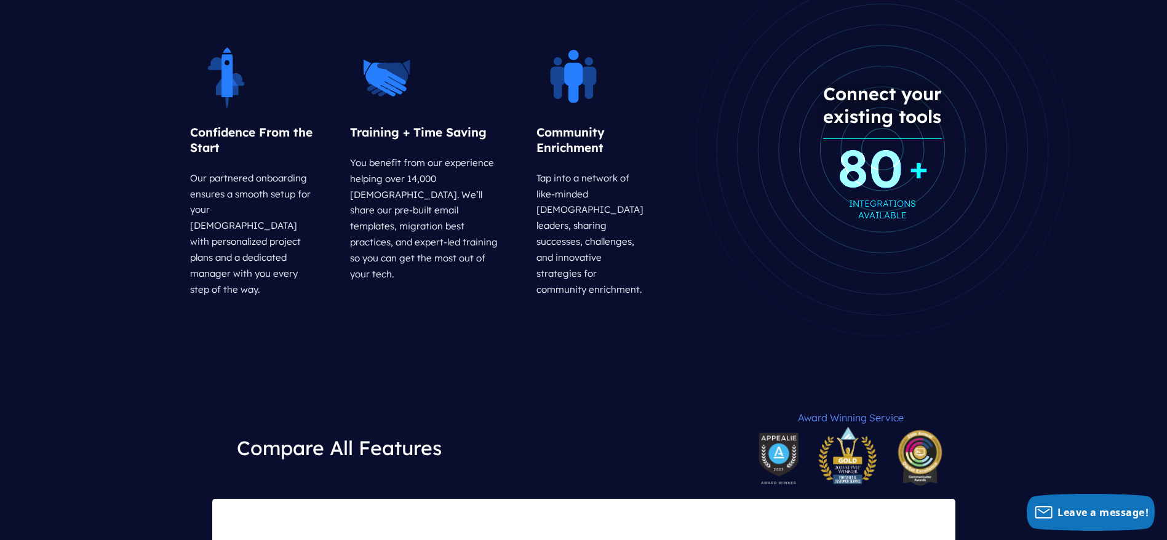
scroll to position [1568, 0]
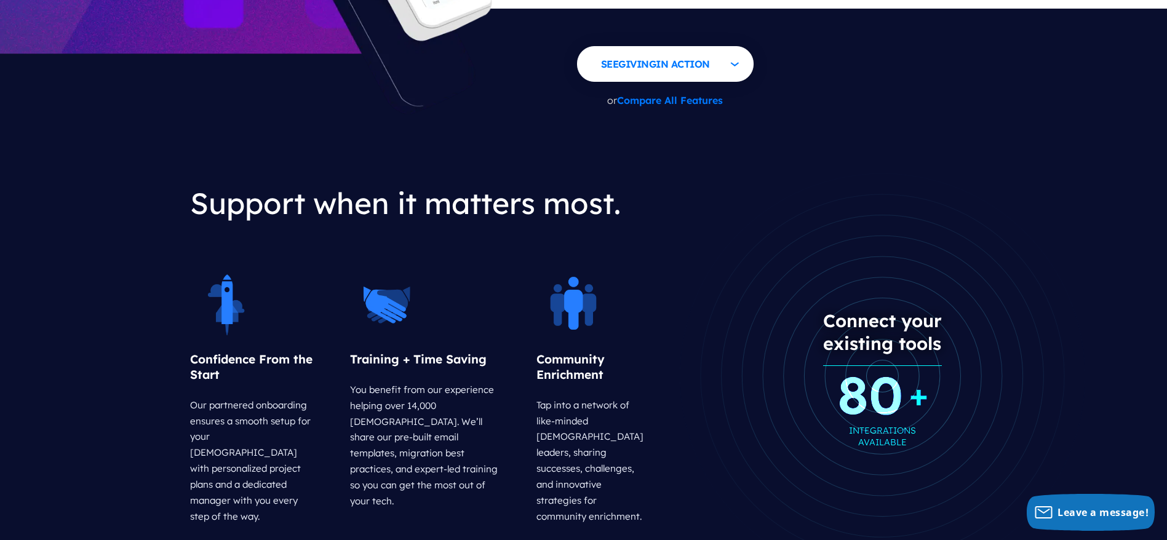
drag, startPoint x: 218, startPoint y: 250, endPoint x: 217, endPoint y: 265, distance: 15.4
click at [217, 342] on h3 "Confidence From the Start" at bounding box center [251, 367] width 123 height 50
drag, startPoint x: 217, startPoint y: 265, endPoint x: 697, endPoint y: 260, distance: 480.4
click at [353, 276] on div "Confidence From the Start Our partnered onboarding ensures a smooth setup for y…" at bounding box center [426, 380] width 472 height 298
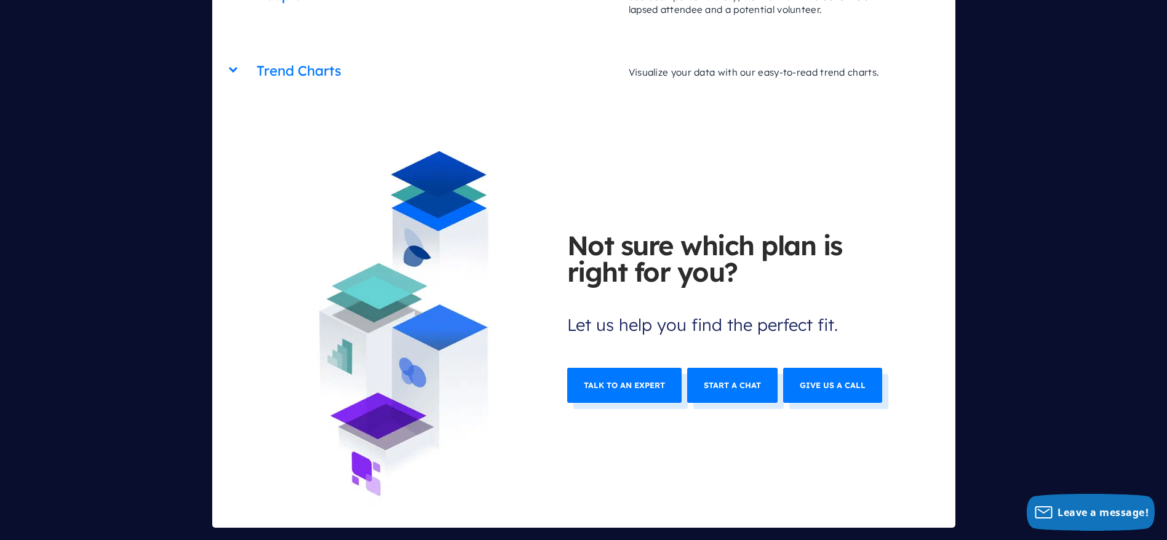
scroll to position [5227, 0]
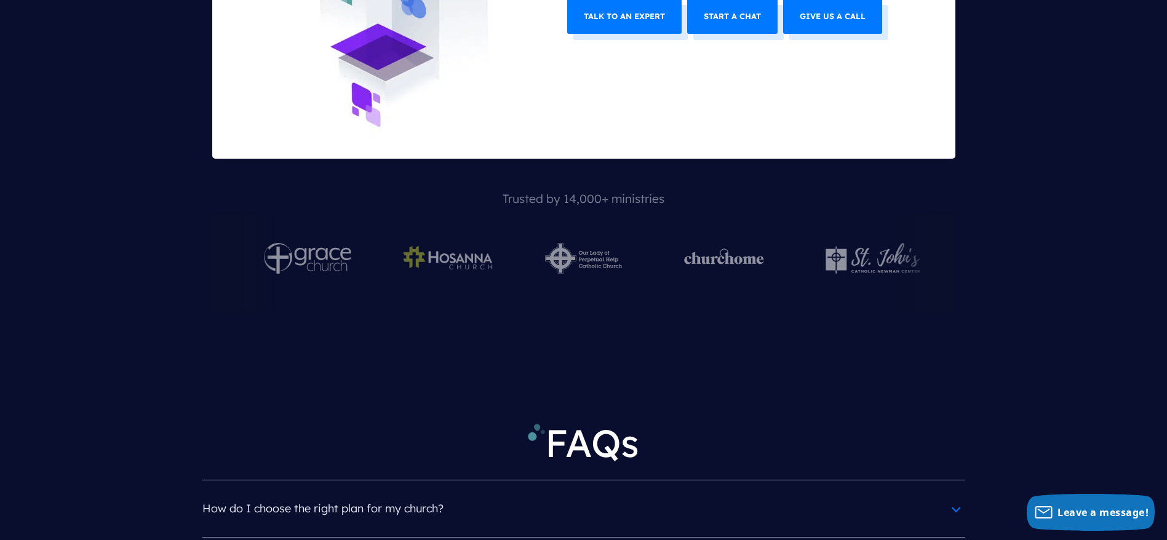
click at [582, 243] on img at bounding box center [583, 258] width 76 height 31
click at [520, 215] on div at bounding box center [582, 263] width 125 height 97
click at [381, 215] on div at bounding box center [308, 263] width 145 height 97
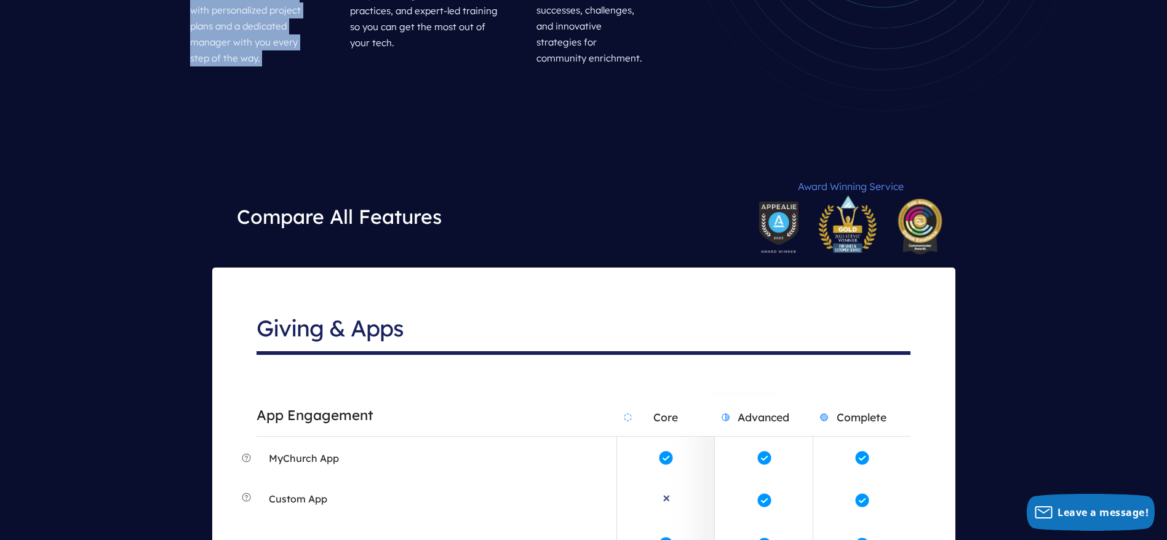
scroll to position [0, 0]
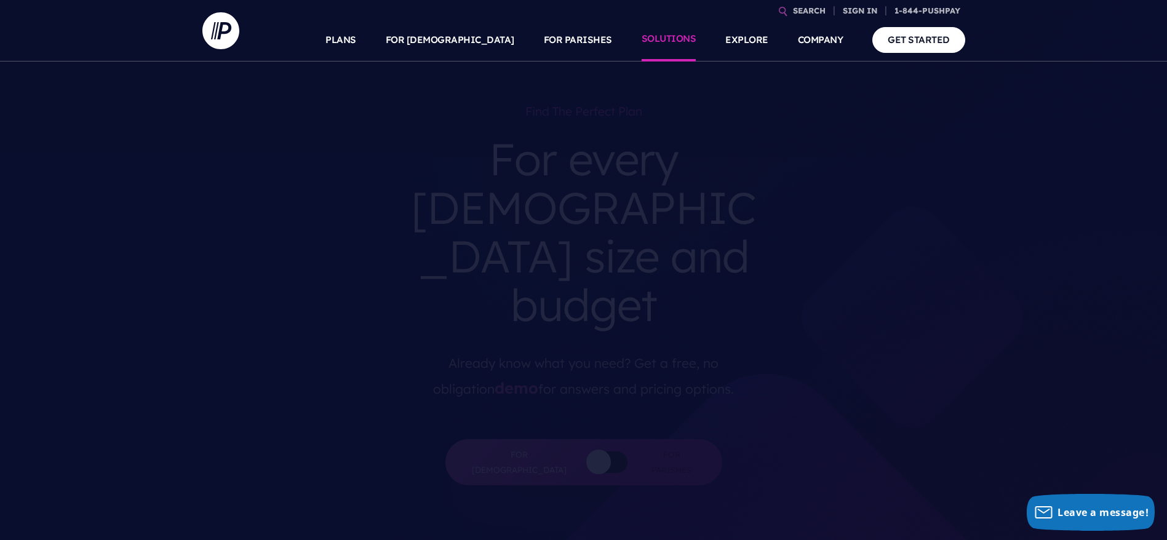
click at [684, 30] on link "SOLUTIONS" at bounding box center [669, 39] width 55 height 43
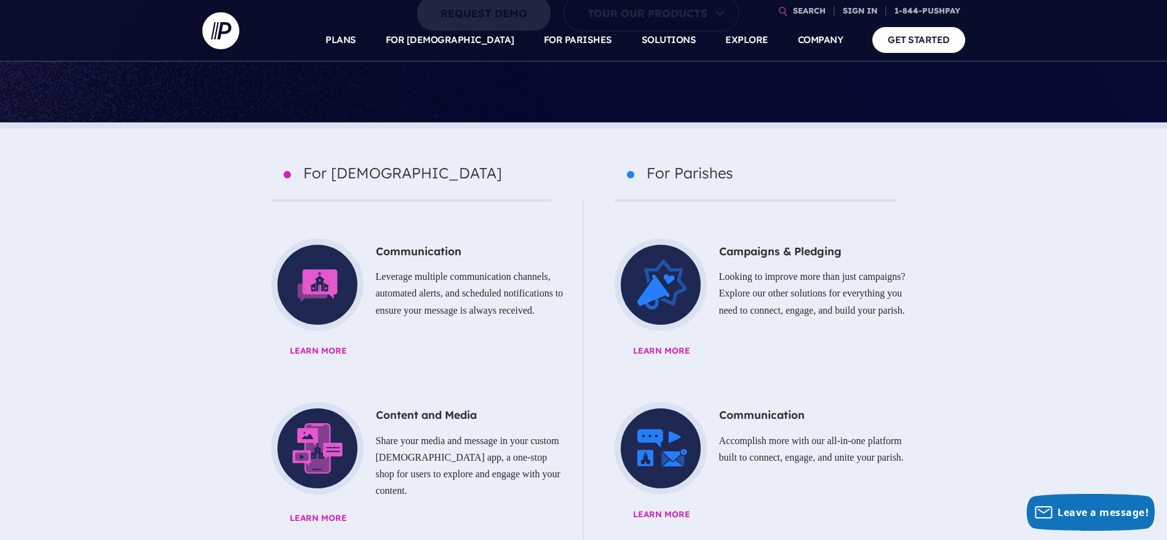
scroll to position [554, 0]
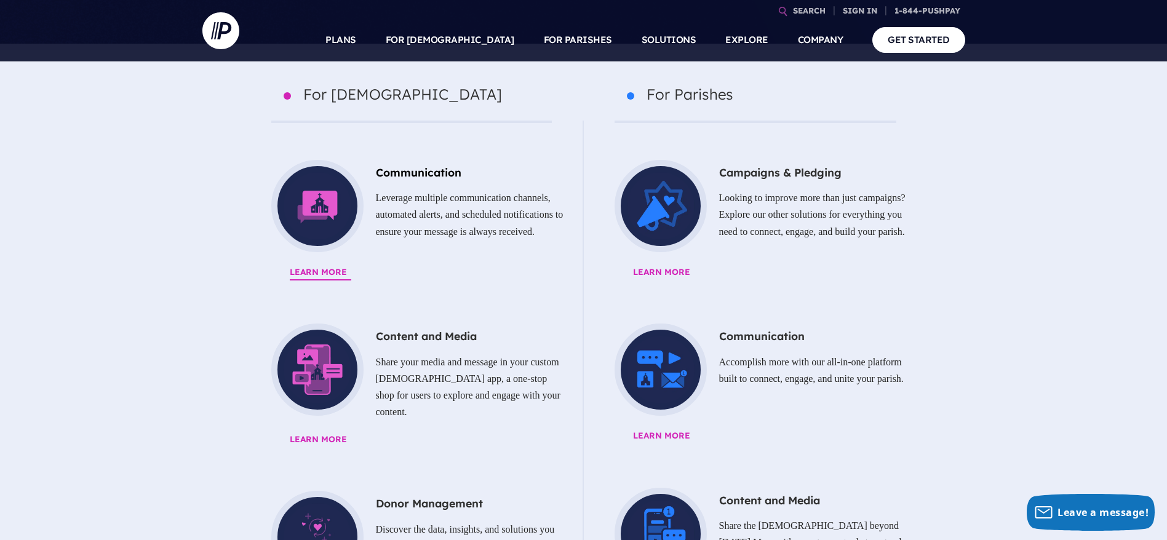
drag, startPoint x: 313, startPoint y: 200, endPoint x: 325, endPoint y: 202, distance: 12.4
click at [314, 201] on link "Communication Leverage multiple communication channels, automated alerts, and s…" at bounding box center [411, 223] width 305 height 127
click at [690, 264] on span "Learn More" at bounding box center [786, 272] width 306 height 16
click at [680, 428] on span "Learn More" at bounding box center [786, 436] width 306 height 16
click at [343, 355] on div "Content and Media Share your media and message in your custom church app, a one…" at bounding box center [411, 374] width 305 height 101
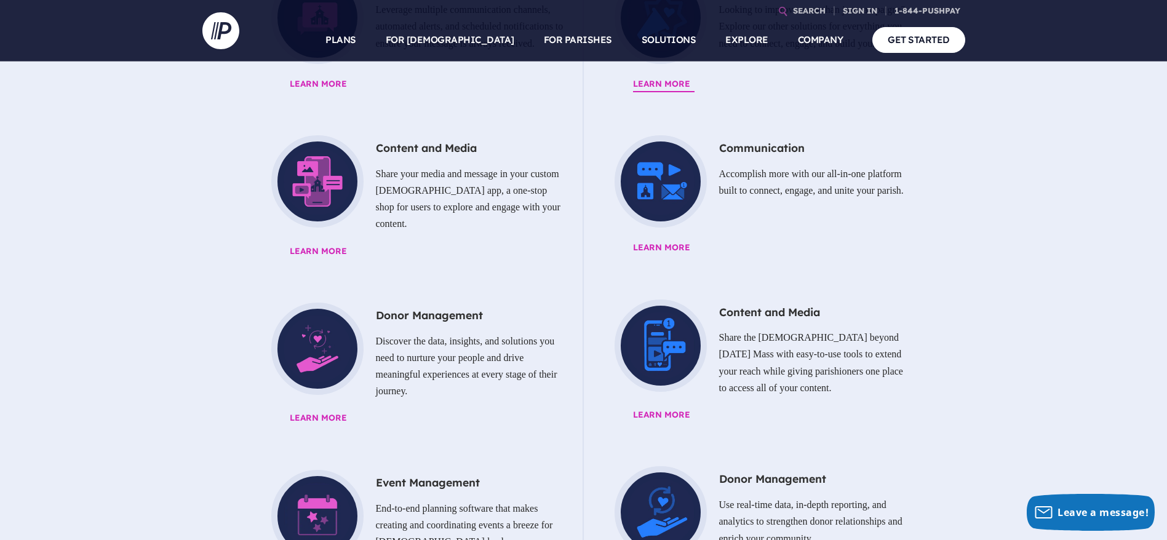
scroll to position [830, 0]
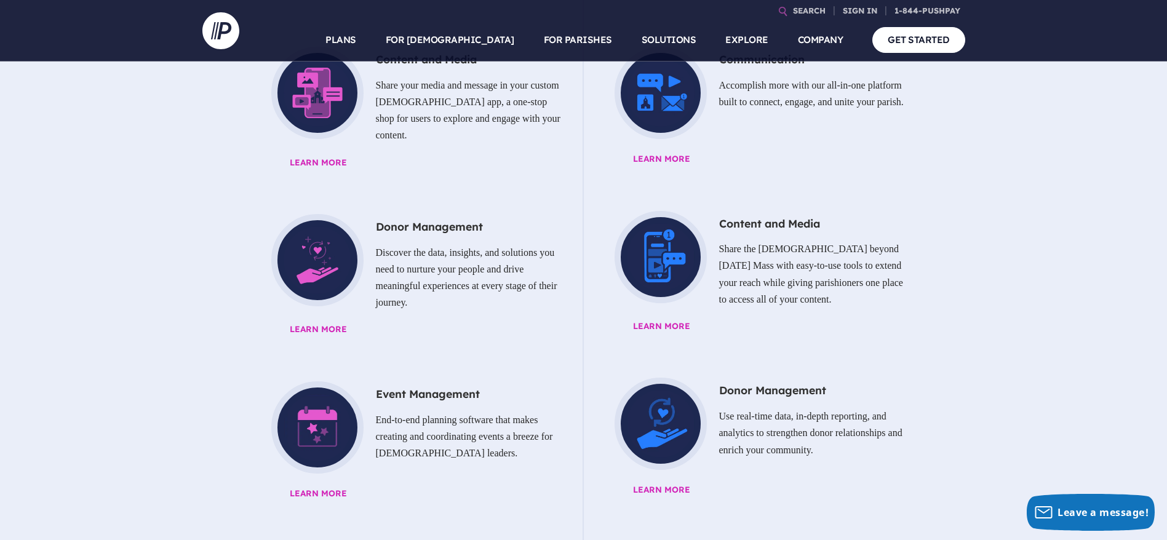
click at [646, 319] on span "Learn More" at bounding box center [786, 327] width 306 height 16
click at [338, 255] on link "Donor Management Discover the data, insights, and solutions you need to nurture…" at bounding box center [411, 279] width 305 height 130
click at [306, 486] on span "Learn More" at bounding box center [442, 494] width 305 height 16
click at [673, 482] on span "Learn More" at bounding box center [786, 490] width 306 height 16
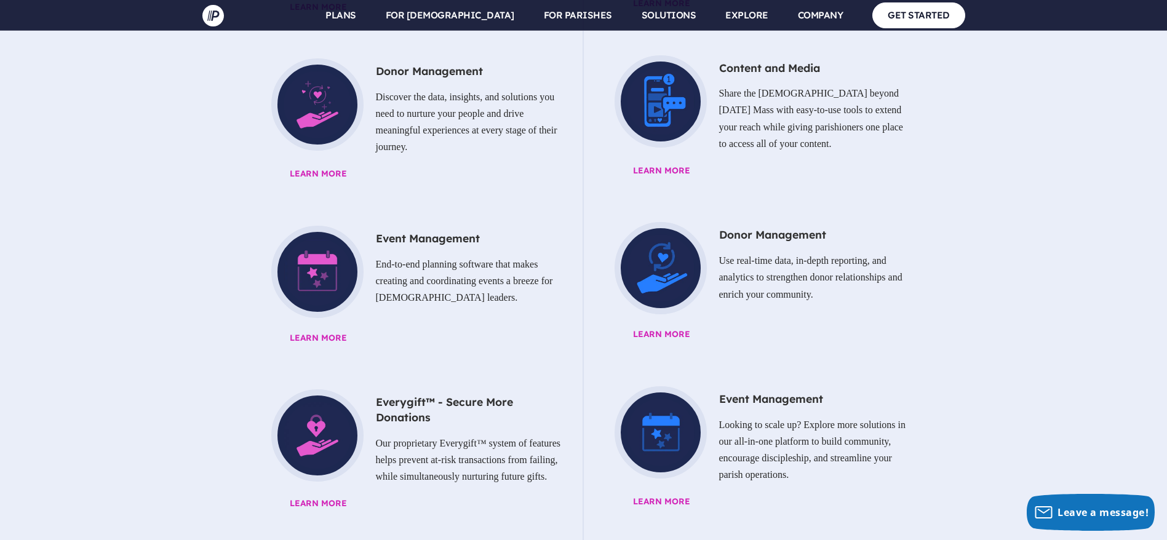
scroll to position [1107, 0]
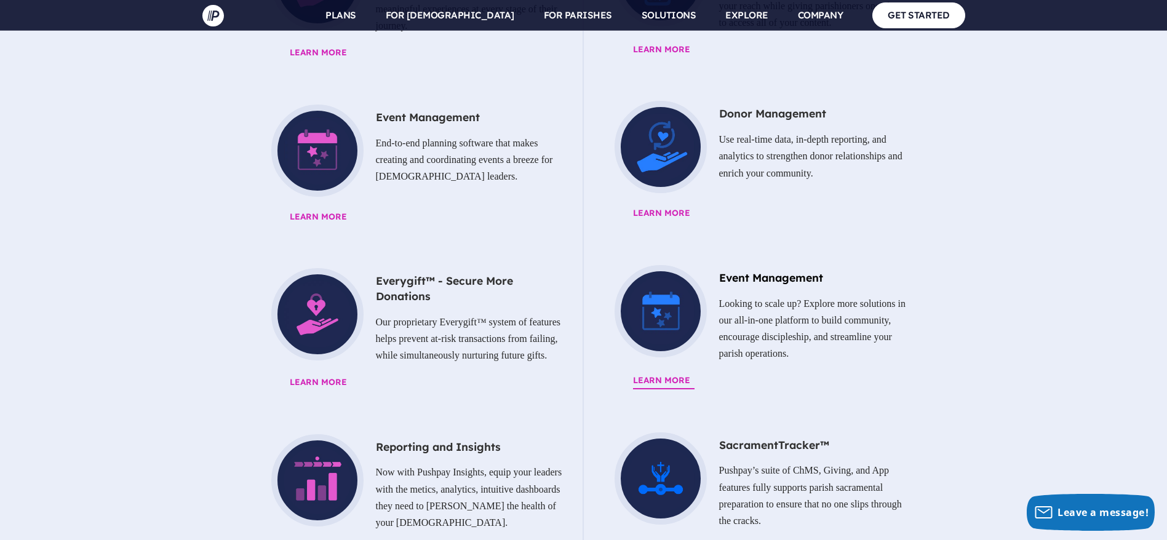
click at [648, 314] on link "Event Management Looking to scale up? Explore more solutions in our all-in-one …" at bounding box center [755, 330] width 306 height 130
click at [338, 375] on span "Learn More" at bounding box center [442, 383] width 305 height 16
click at [355, 516] on link "Reporting and Insights Now with Pushpay Insights, equip your leaders with the m…" at bounding box center [411, 499] width 305 height 130
click at [660, 483] on link "SacramentTracker™ Pushpay’s suite of ChMS, Giving, and App features fully suppo…" at bounding box center [755, 497] width 306 height 130
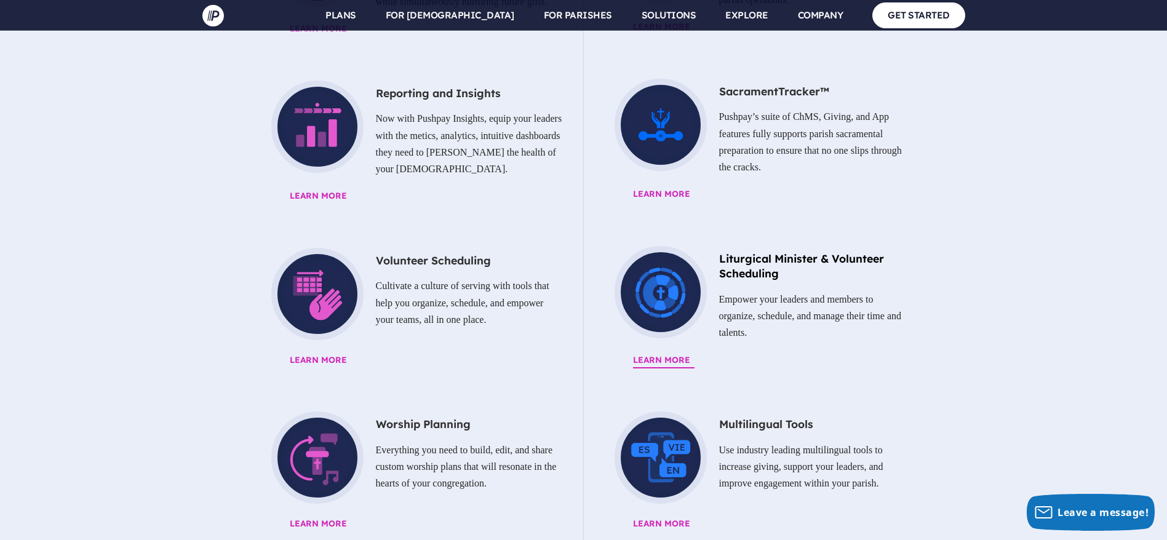
scroll to position [1476, 0]
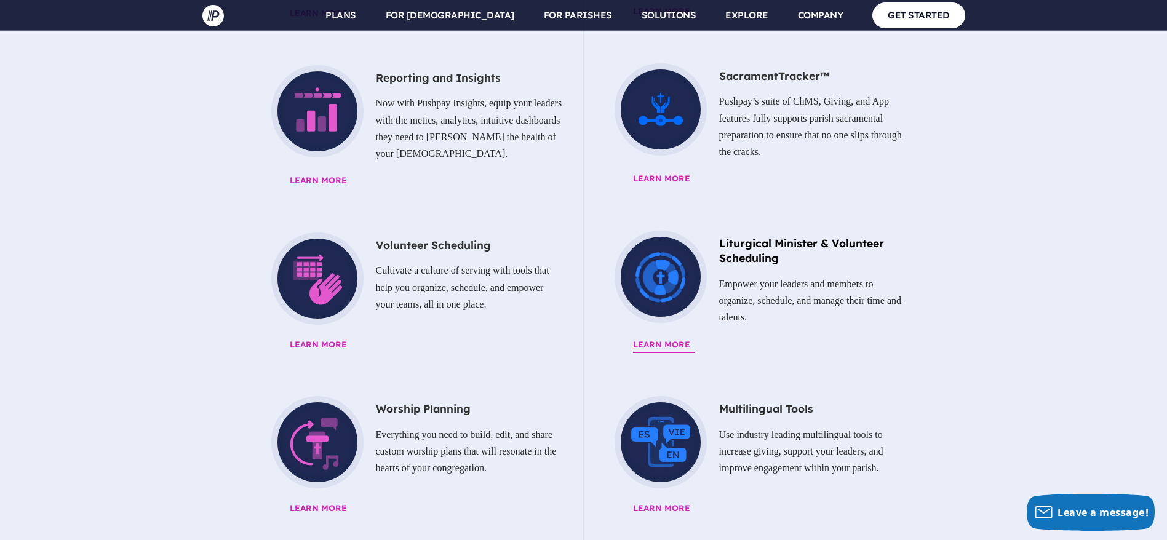
click at [672, 272] on p "Empower your leaders and members to organize, schedule, and manage their time a…" at bounding box center [755, 301] width 306 height 60
click at [336, 285] on div "Volunteer Scheduling Cultivate a culture of serving with tools that help you or…" at bounding box center [411, 281] width 305 height 98
click at [338, 501] on span "Learn More" at bounding box center [442, 509] width 305 height 16
click at [681, 501] on span "Learn More" at bounding box center [786, 509] width 306 height 16
click at [328, 126] on link "Reporting and Insights Now with Pushpay Insights, equip your leaders with the m…" at bounding box center [411, 130] width 305 height 130
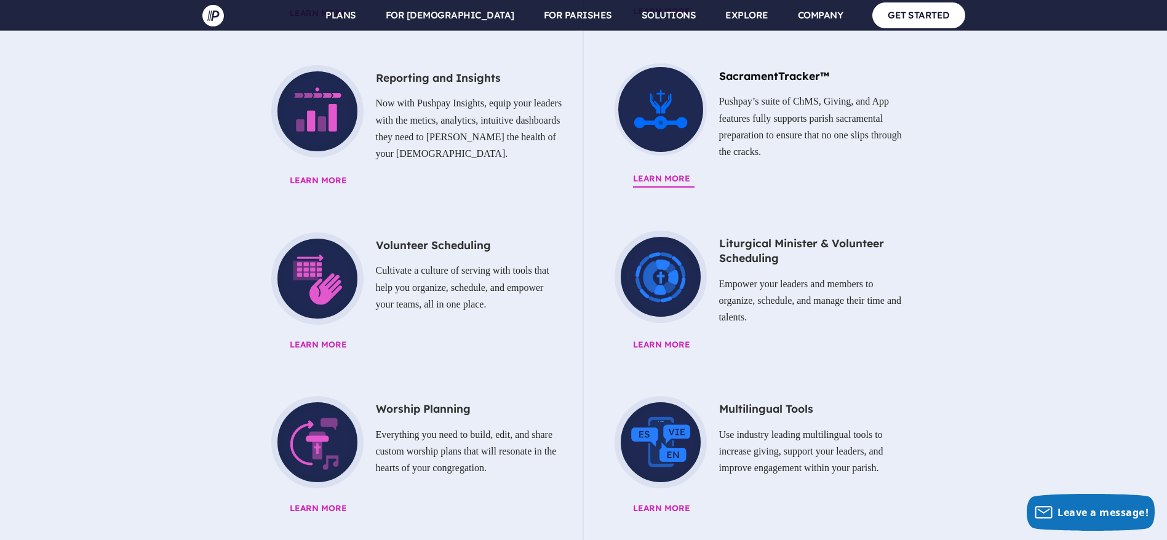
click at [673, 171] on span "Learn More" at bounding box center [786, 179] width 306 height 16
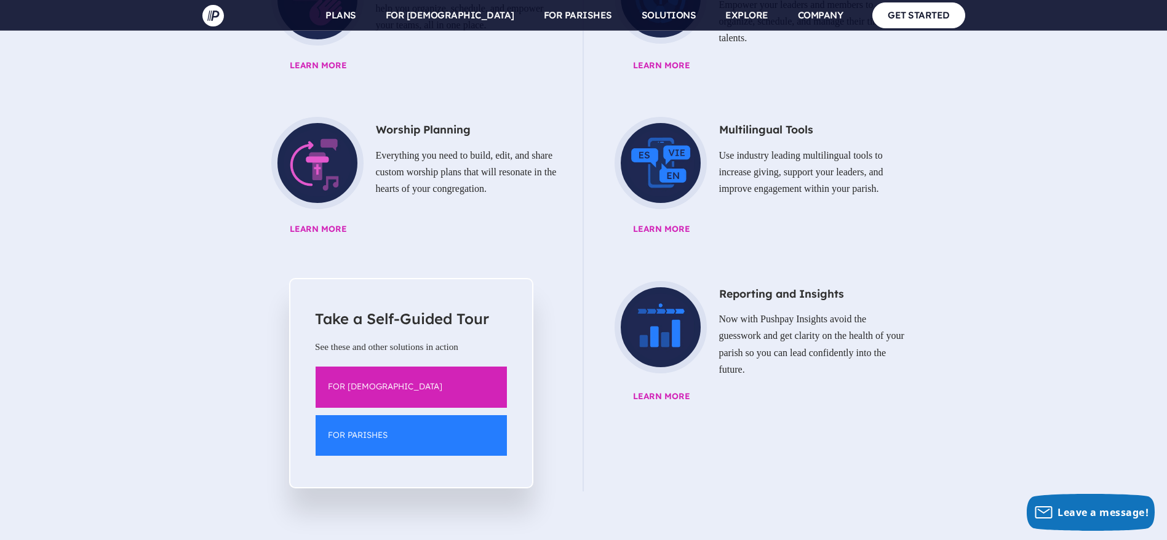
scroll to position [1845, 0]
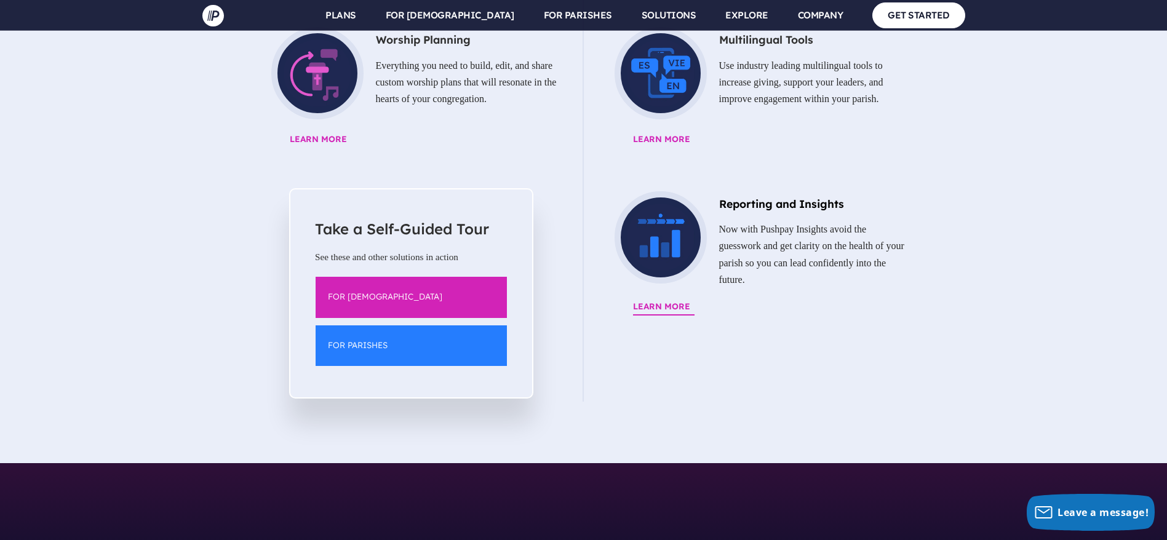
click at [697, 243] on link "Reporting and Insights Now with Pushpay Insights avoid the guesswork and get cl…" at bounding box center [755, 256] width 306 height 130
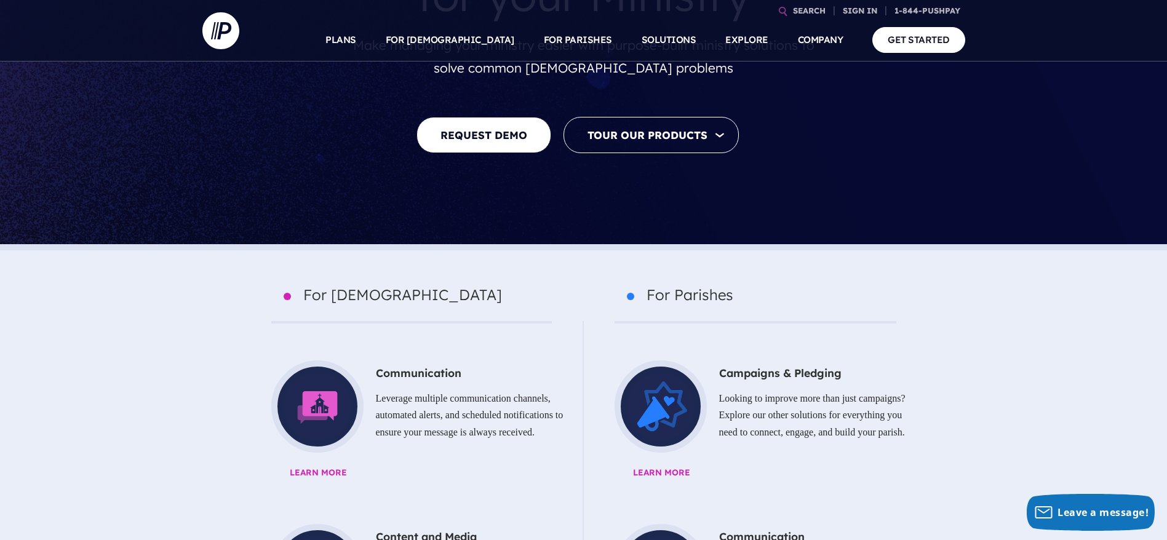
scroll to position [0, 0]
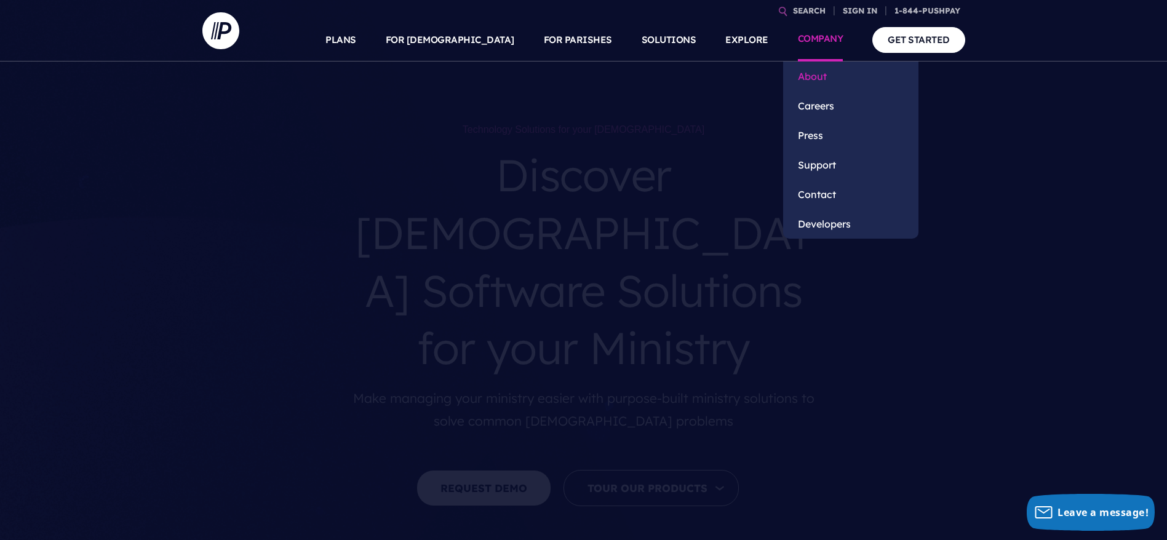
click at [816, 64] on link "About" at bounding box center [850, 77] width 135 height 30
click at [803, 201] on link "Contact" at bounding box center [850, 195] width 135 height 30
click at [821, 225] on link "Developers" at bounding box center [850, 224] width 135 height 30
click at [821, 172] on link "Support" at bounding box center [850, 165] width 135 height 30
click at [817, 138] on link "Press" at bounding box center [850, 136] width 135 height 30
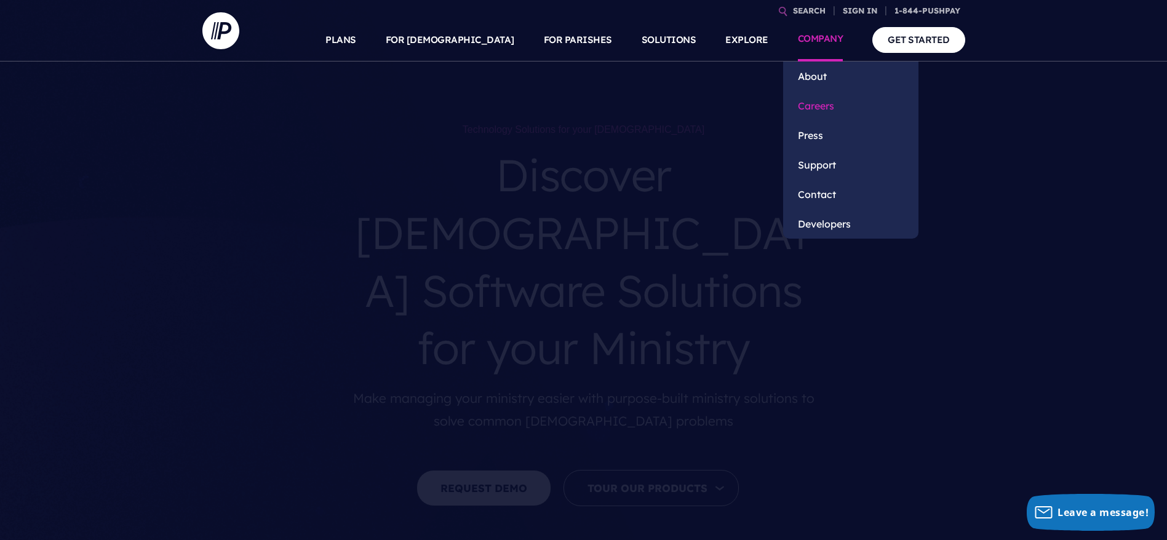
drag, startPoint x: 819, startPoint y: 119, endPoint x: 812, endPoint y: 96, distance: 24.5
click at [819, 119] on link "Careers" at bounding box center [850, 106] width 135 height 30
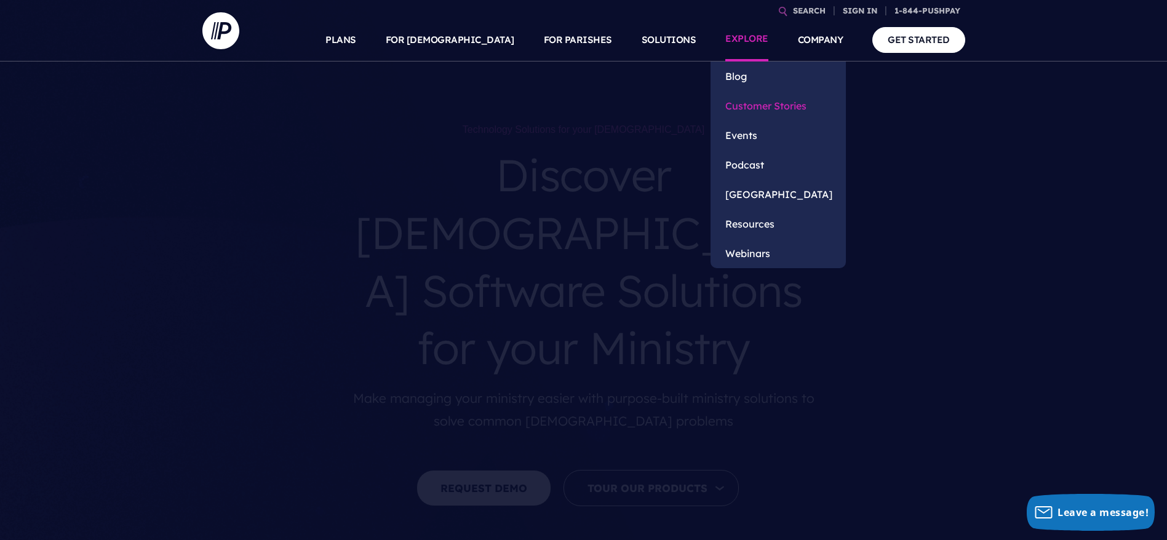
click at [776, 111] on link "Customer Stories" at bounding box center [777, 106] width 135 height 30
click at [736, 135] on link "Events" at bounding box center [777, 136] width 135 height 30
click at [748, 167] on link "Podcast" at bounding box center [777, 165] width 135 height 30
click at [795, 197] on link "[GEOGRAPHIC_DATA]" at bounding box center [777, 195] width 135 height 30
click at [766, 253] on link "Webinars" at bounding box center [777, 254] width 135 height 30
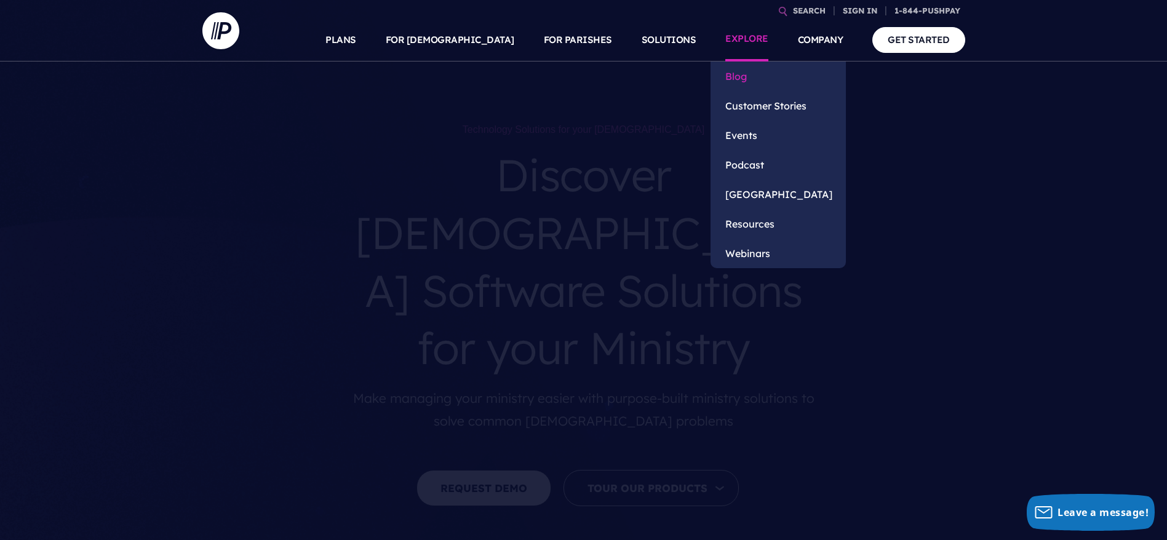
click at [734, 73] on link "Blog" at bounding box center [777, 77] width 135 height 30
click at [763, 221] on link "Resources" at bounding box center [777, 224] width 135 height 30
click at [758, 139] on link "Events" at bounding box center [777, 136] width 135 height 30
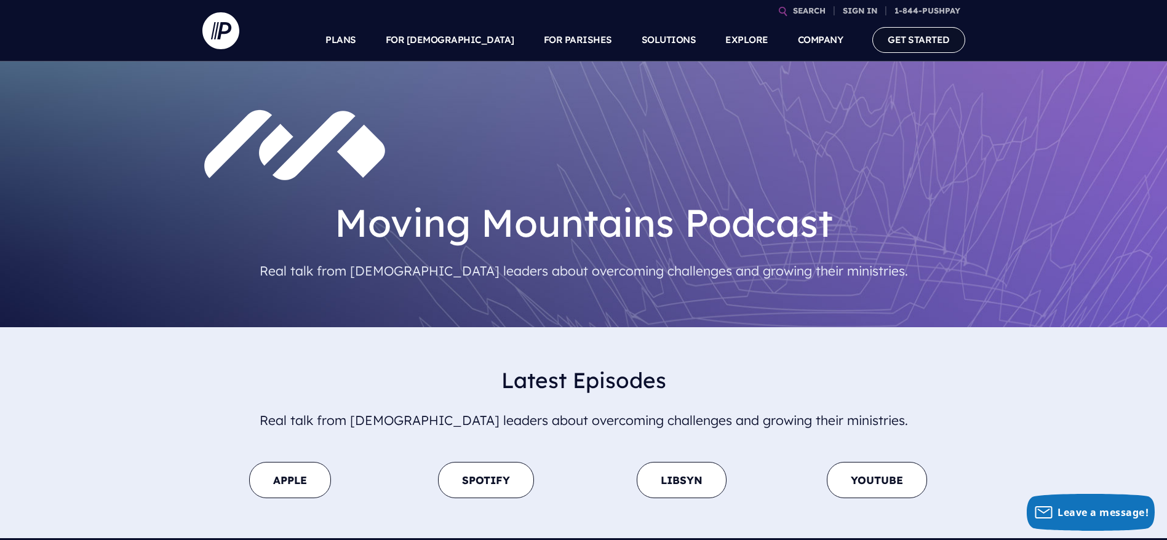
click at [942, 46] on link "GET STARTED" at bounding box center [918, 39] width 93 height 25
